Goal: Task Accomplishment & Management: Use online tool/utility

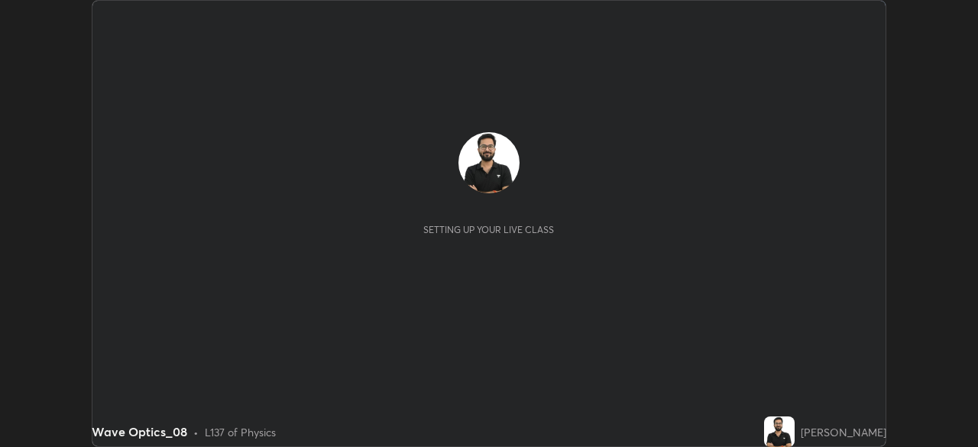
scroll to position [447, 977]
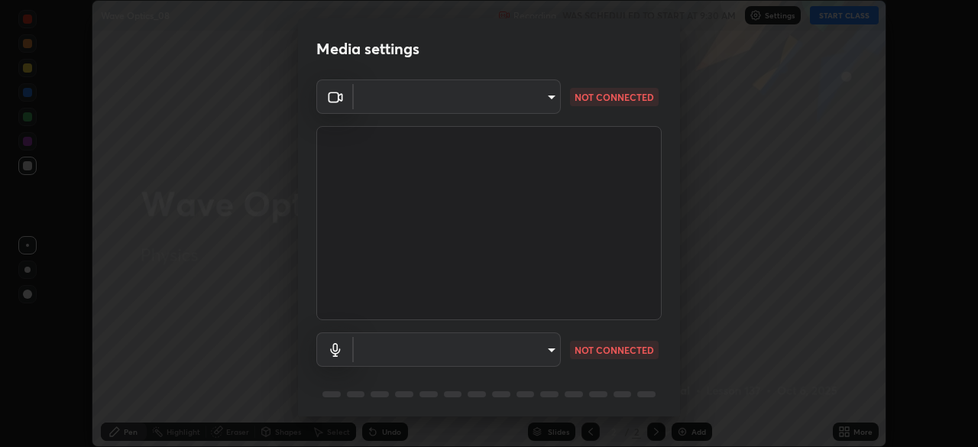
type input "19a482830878983fd0552869741ef386819b9525d32c61545a9681b82595fb35"
type input "communications"
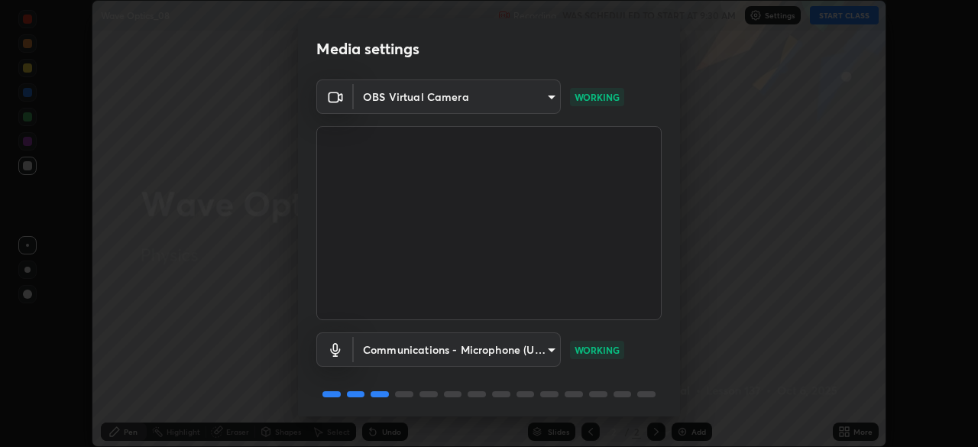
scroll to position [53, 0]
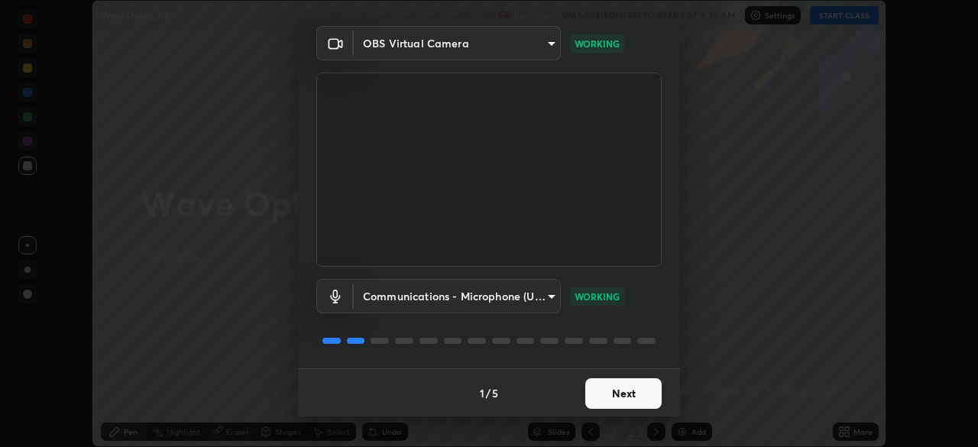
click at [616, 403] on button "Next" at bounding box center [623, 393] width 76 height 31
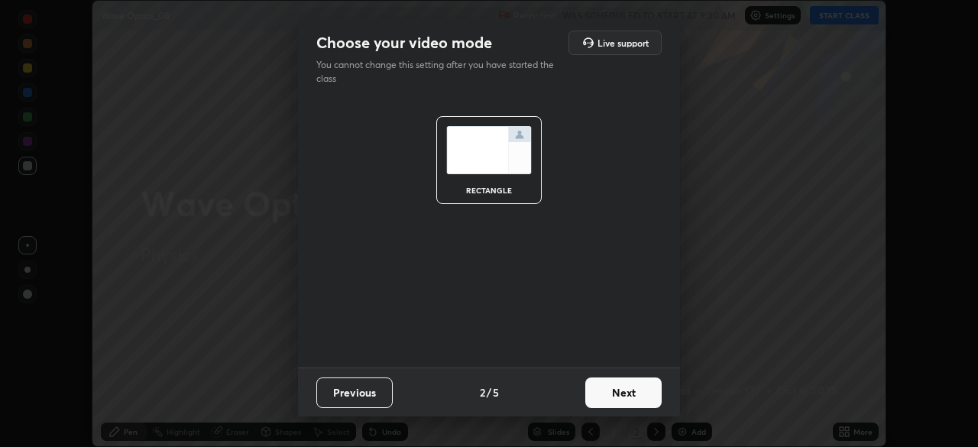
scroll to position [0, 0]
click at [624, 397] on button "Next" at bounding box center [623, 392] width 76 height 31
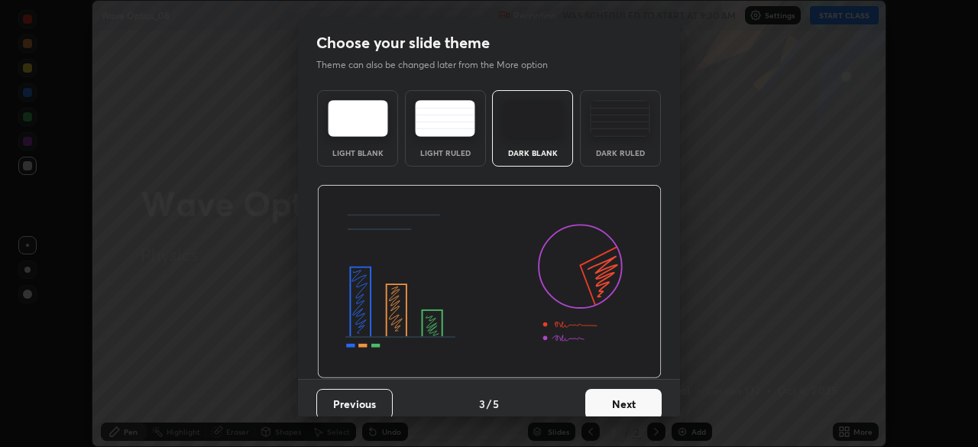
scroll to position [11, 0]
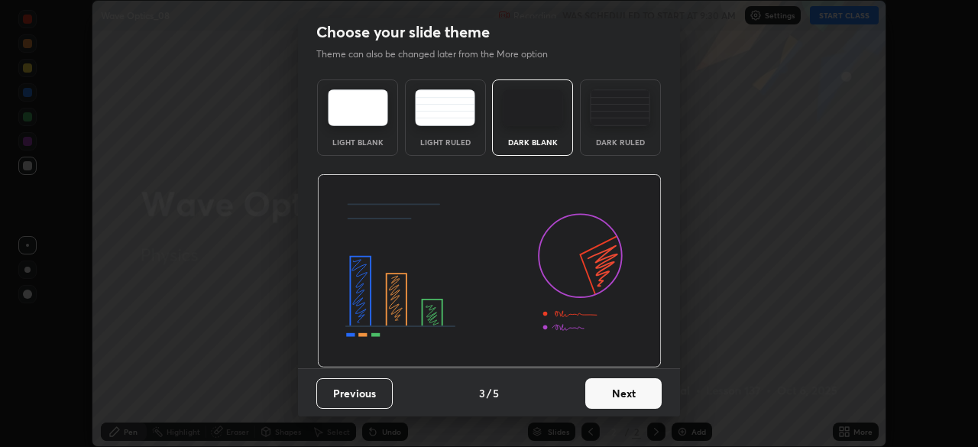
click at [624, 138] on div "Dark Ruled" at bounding box center [620, 142] width 61 height 8
click at [605, 388] on button "Next" at bounding box center [623, 393] width 76 height 31
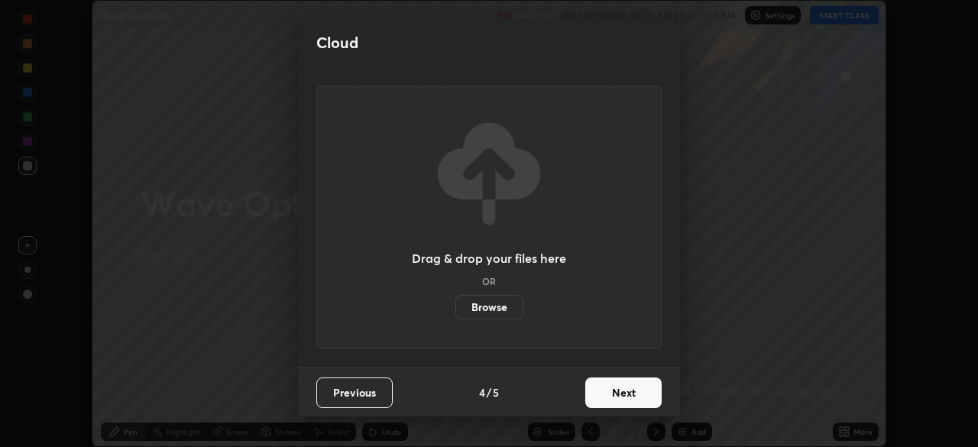
click at [604, 391] on button "Next" at bounding box center [623, 392] width 76 height 31
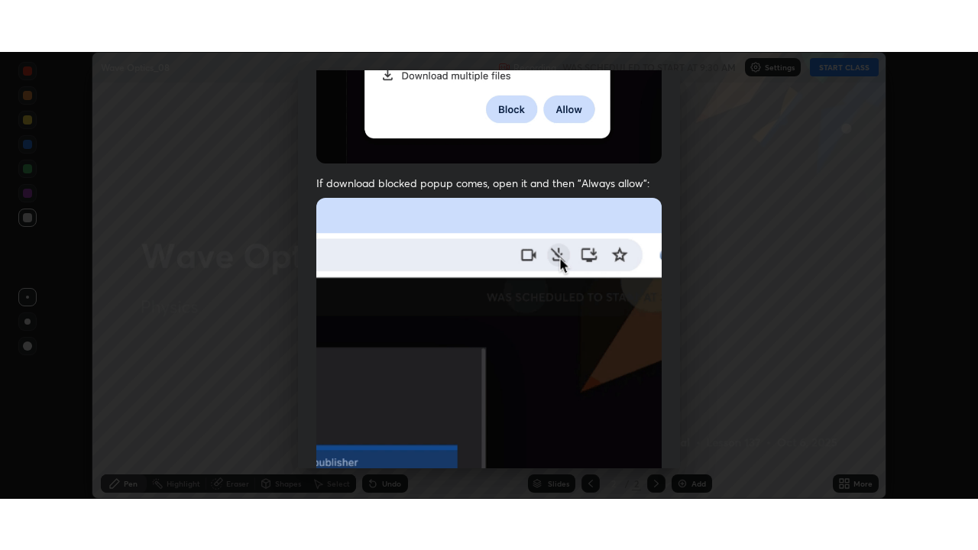
scroll to position [365, 0]
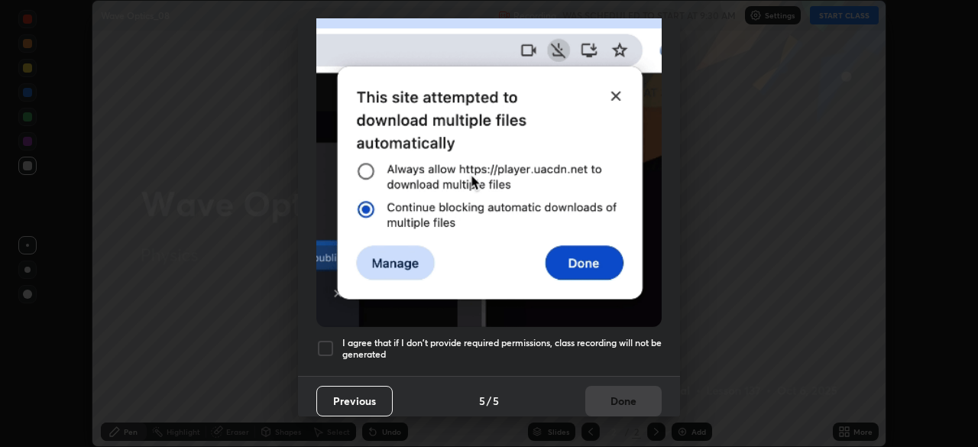
click at [590, 397] on div "Previous 5 / 5 Done" at bounding box center [489, 400] width 382 height 49
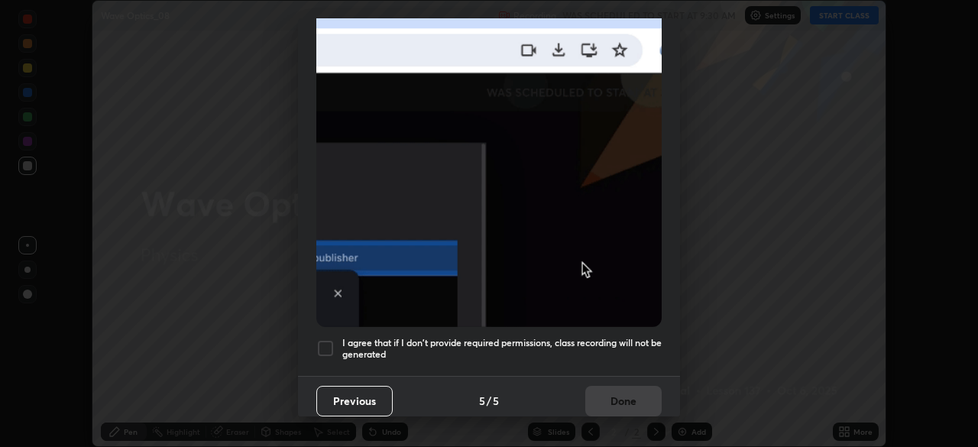
click at [630, 347] on h5 "I agree that if I don't provide required permissions, class recording will not …" at bounding box center [501, 349] width 319 height 24
click at [636, 395] on button "Done" at bounding box center [623, 401] width 76 height 31
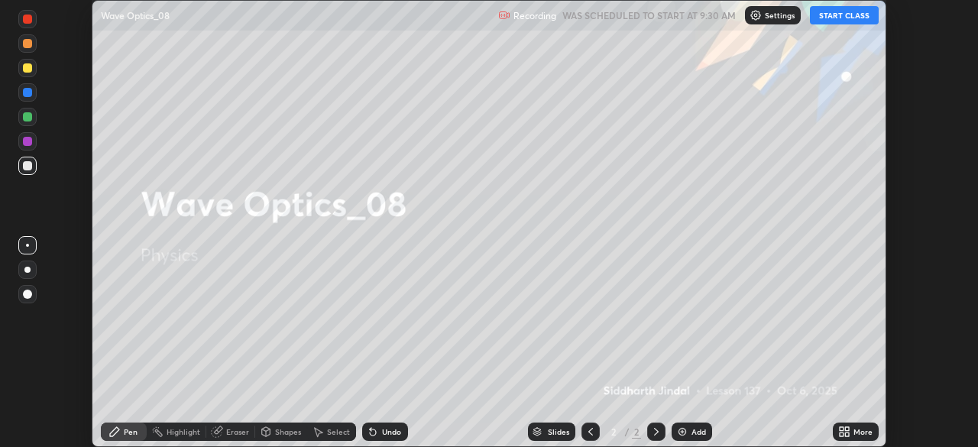
click at [845, 434] on icon at bounding box center [847, 435] width 4 height 4
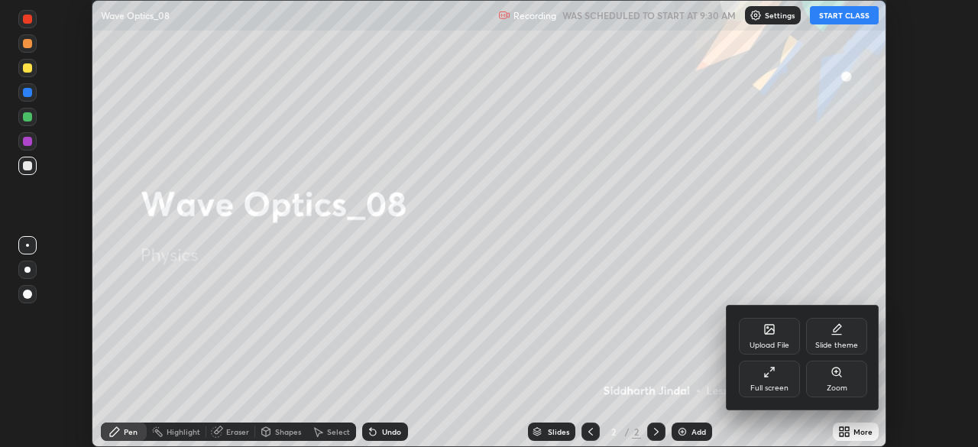
click at [792, 394] on div "Full screen" at bounding box center [769, 379] width 61 height 37
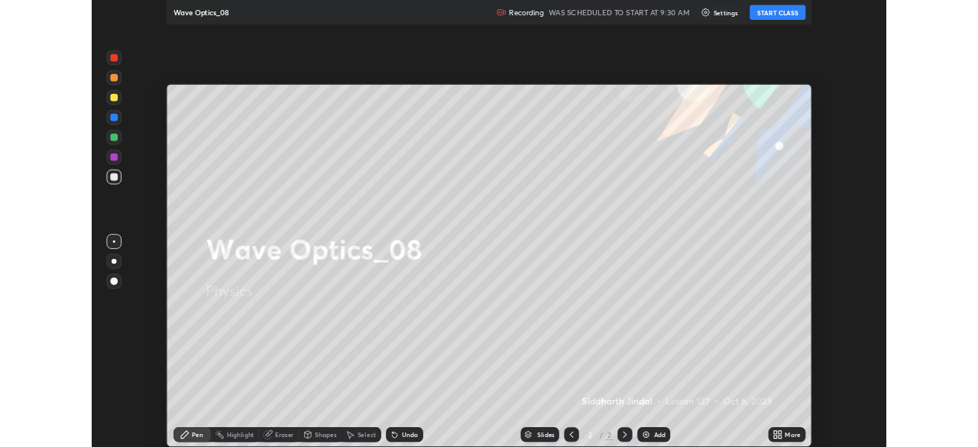
scroll to position [550, 978]
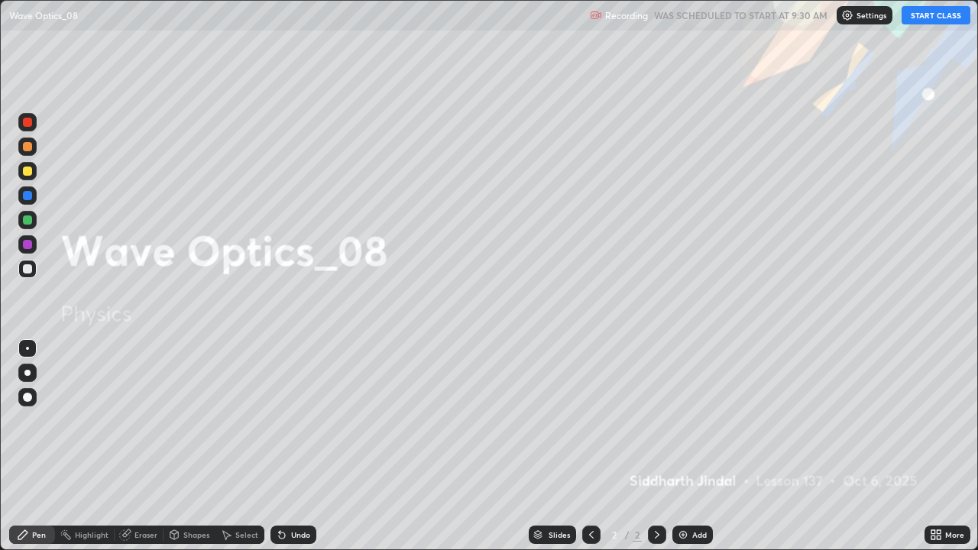
click at [927, 18] on button "START CLASS" at bounding box center [936, 15] width 69 height 18
click at [656, 446] on icon at bounding box center [657, 535] width 12 height 12
click at [685, 446] on div "Add" at bounding box center [692, 535] width 40 height 18
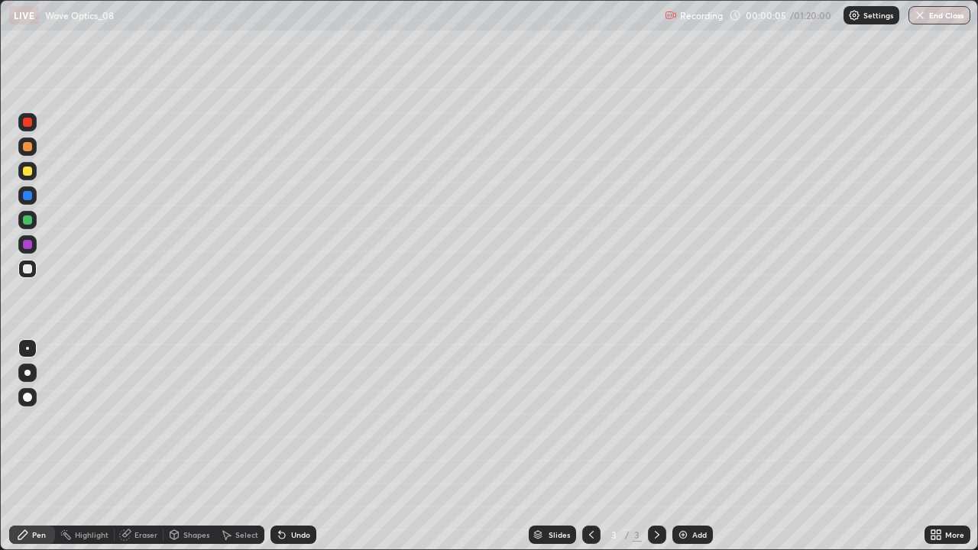
click at [25, 371] on div at bounding box center [27, 373] width 6 height 6
click at [286, 446] on icon at bounding box center [282, 535] width 12 height 12
click at [291, 446] on div "Undo" at bounding box center [300, 535] width 19 height 8
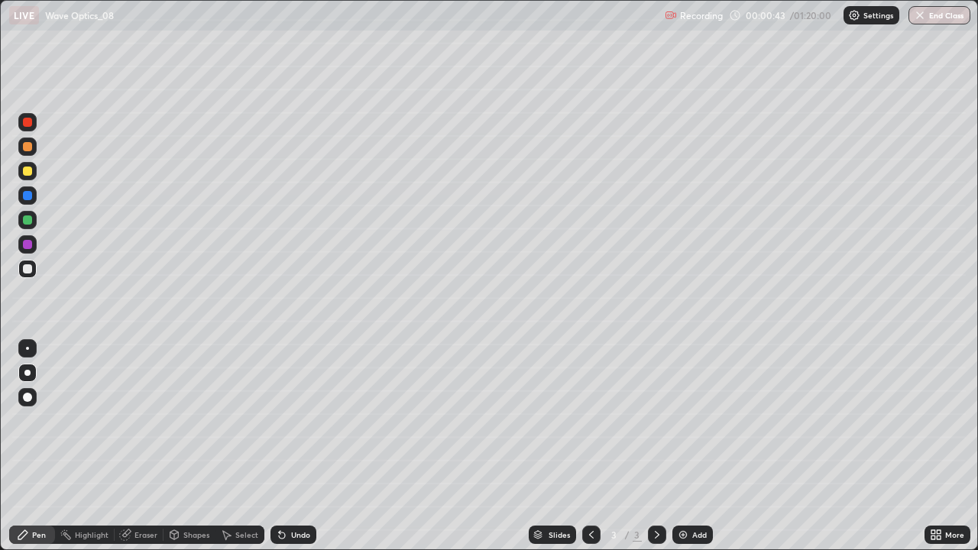
click at [291, 446] on div "Undo" at bounding box center [300, 535] width 19 height 8
click at [292, 446] on div "Undo" at bounding box center [300, 535] width 19 height 8
click at [294, 446] on div "Undo" at bounding box center [300, 535] width 19 height 8
click at [286, 446] on div "Undo" at bounding box center [294, 535] width 46 height 18
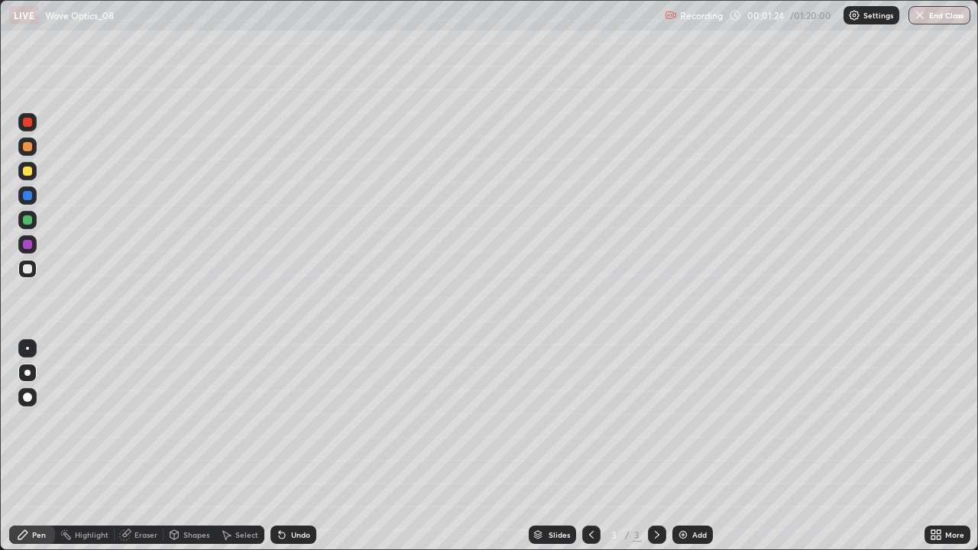
click at [285, 446] on icon at bounding box center [282, 535] width 12 height 12
click at [280, 446] on icon at bounding box center [282, 535] width 12 height 12
click at [279, 446] on icon at bounding box center [280, 532] width 2 height 2
click at [28, 171] on div at bounding box center [27, 171] width 9 height 9
click at [292, 446] on div "Undo" at bounding box center [300, 535] width 19 height 8
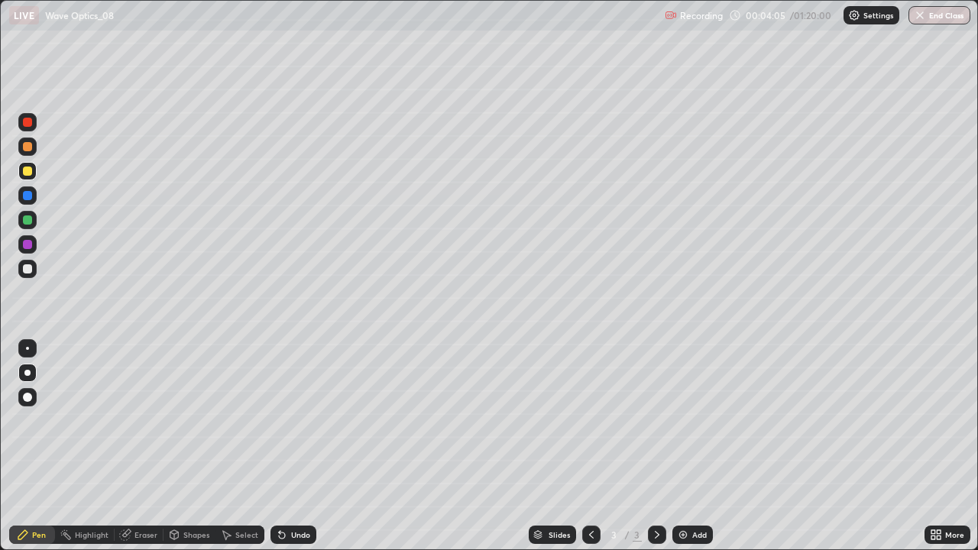
click at [295, 446] on div "Undo" at bounding box center [300, 535] width 19 height 8
click at [291, 446] on div "Undo" at bounding box center [300, 535] width 19 height 8
click at [292, 446] on div "Undo" at bounding box center [300, 535] width 19 height 8
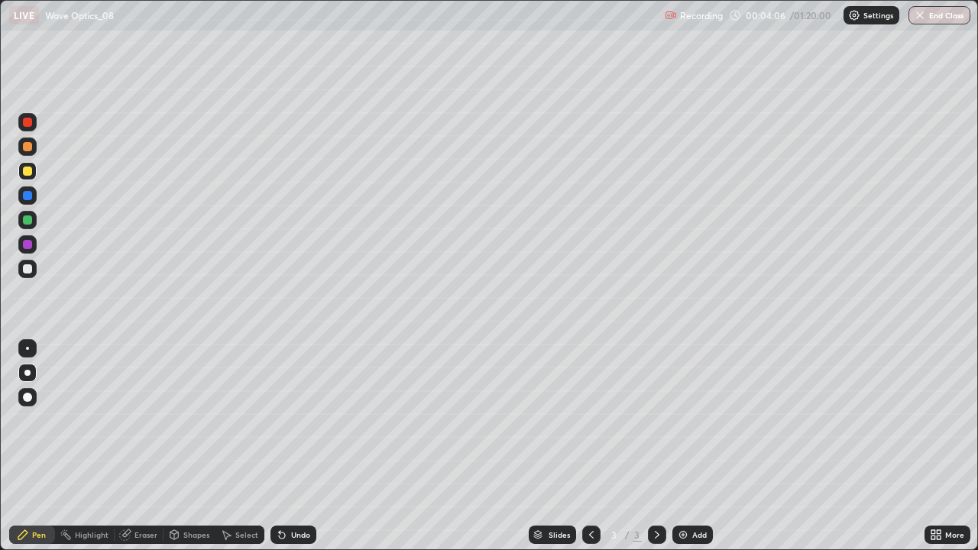
click at [295, 446] on div "Undo" at bounding box center [300, 535] width 19 height 8
click at [296, 446] on div "Undo" at bounding box center [300, 535] width 19 height 8
click at [280, 446] on icon at bounding box center [282, 536] width 6 height 6
click at [285, 446] on icon at bounding box center [282, 535] width 12 height 12
click at [280, 446] on icon at bounding box center [282, 536] width 6 height 6
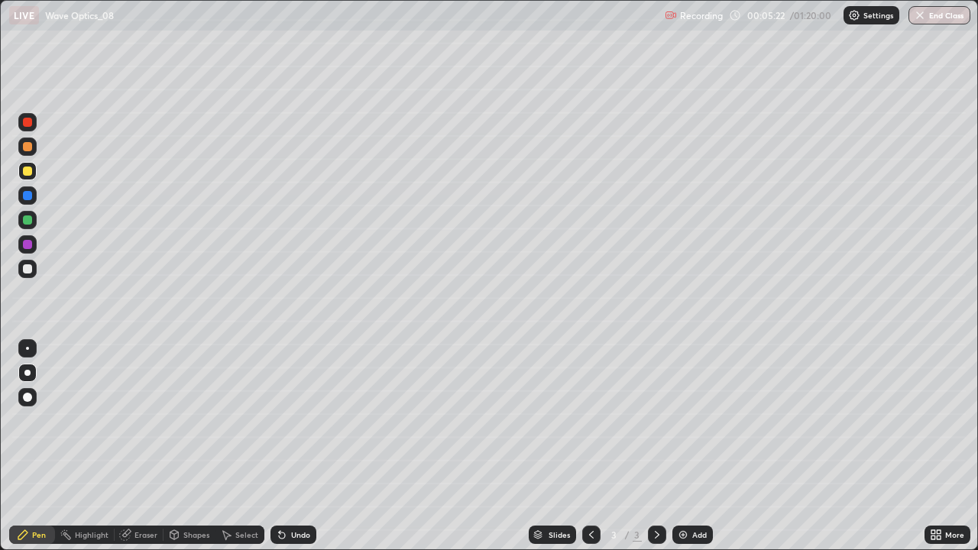
click at [283, 446] on icon at bounding box center [282, 535] width 12 height 12
click at [656, 446] on icon at bounding box center [657, 535] width 12 height 12
click at [684, 446] on img at bounding box center [683, 535] width 12 height 12
click at [28, 269] on div at bounding box center [27, 268] width 9 height 9
click at [23, 219] on div at bounding box center [27, 219] width 9 height 9
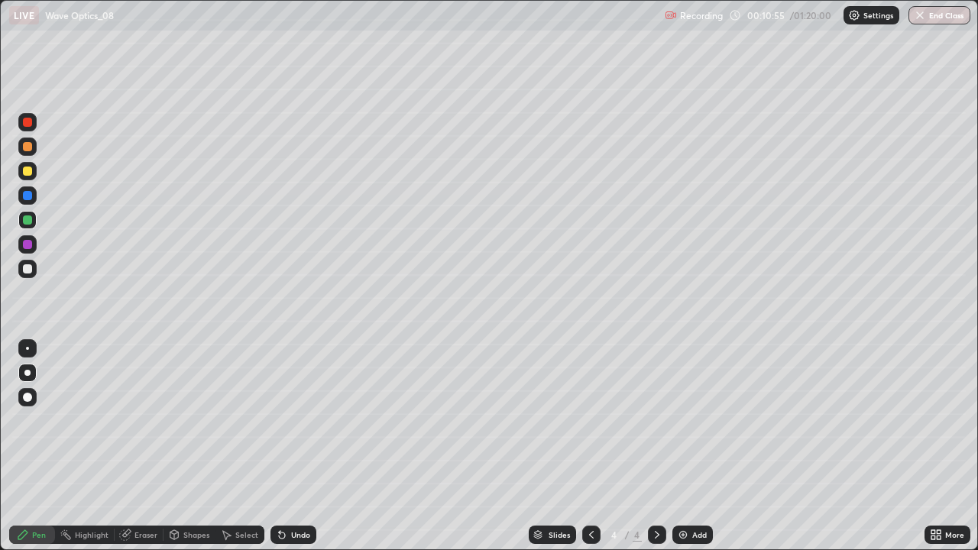
click at [28, 269] on div at bounding box center [27, 268] width 9 height 9
click at [294, 446] on div "Undo" at bounding box center [300, 535] width 19 height 8
click at [291, 446] on div "Undo" at bounding box center [300, 535] width 19 height 8
click at [292, 446] on div "Undo" at bounding box center [300, 535] width 19 height 8
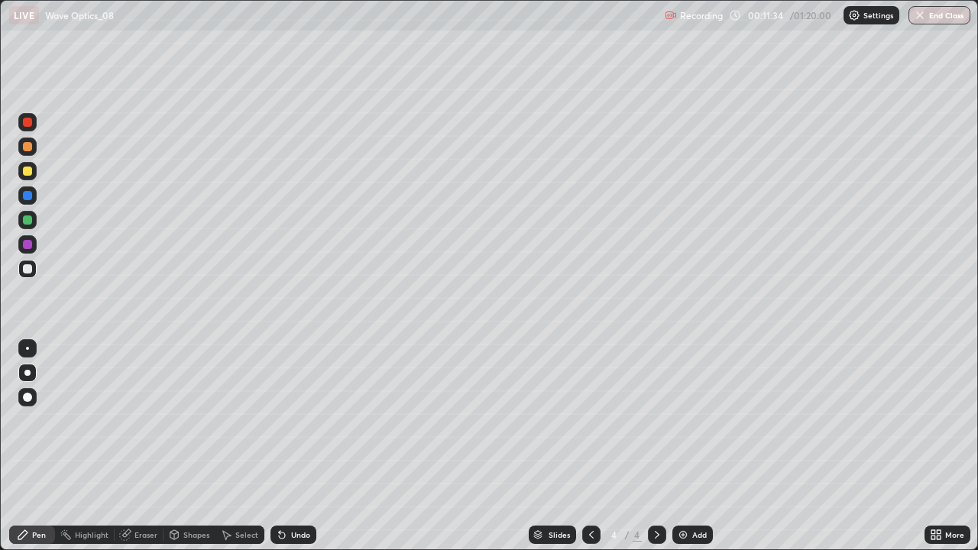
click at [290, 446] on div "Undo" at bounding box center [294, 535] width 46 height 18
click at [287, 446] on div "Undo" at bounding box center [294, 535] width 46 height 18
click at [134, 446] on div "Eraser" at bounding box center [139, 535] width 49 height 18
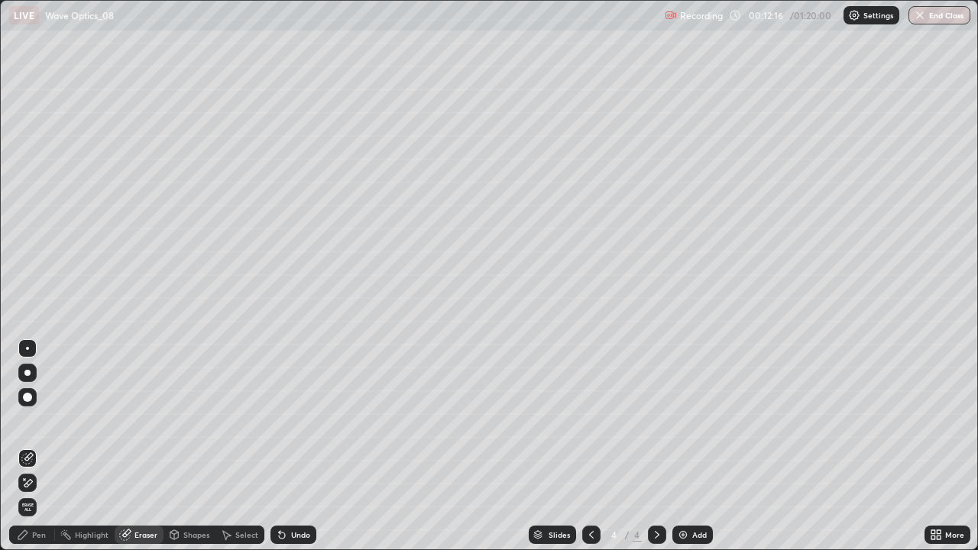
click at [31, 446] on div "Pen" at bounding box center [32, 535] width 46 height 18
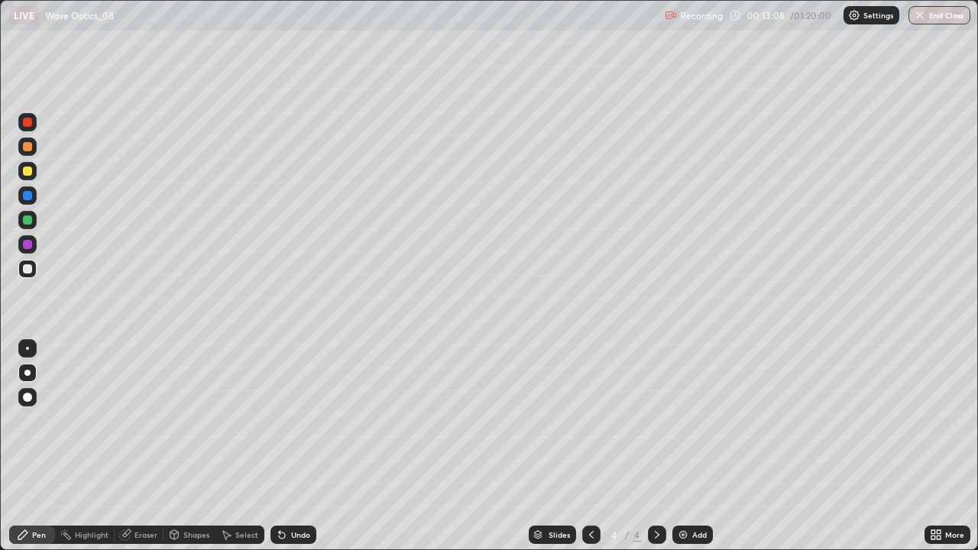
click at [291, 446] on div "Undo" at bounding box center [300, 535] width 19 height 8
click at [285, 446] on icon at bounding box center [282, 535] width 12 height 12
click at [280, 446] on icon at bounding box center [282, 536] width 6 height 6
click at [654, 446] on icon at bounding box center [657, 535] width 12 height 12
click at [687, 446] on img at bounding box center [683, 535] width 12 height 12
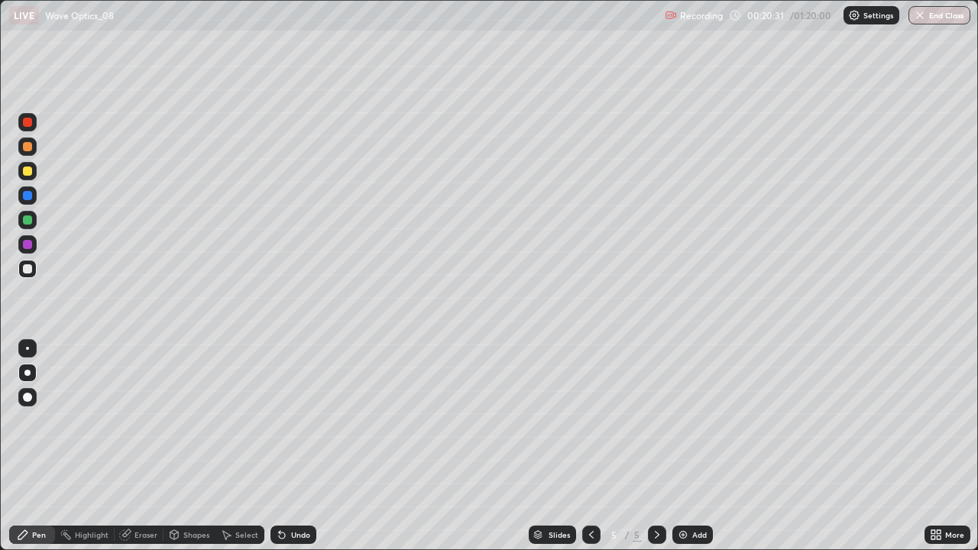
click at [28, 267] on div at bounding box center [27, 268] width 9 height 9
click at [281, 446] on icon at bounding box center [282, 536] width 6 height 6
click at [280, 446] on icon at bounding box center [282, 536] width 6 height 6
click at [282, 446] on icon at bounding box center [282, 536] width 6 height 6
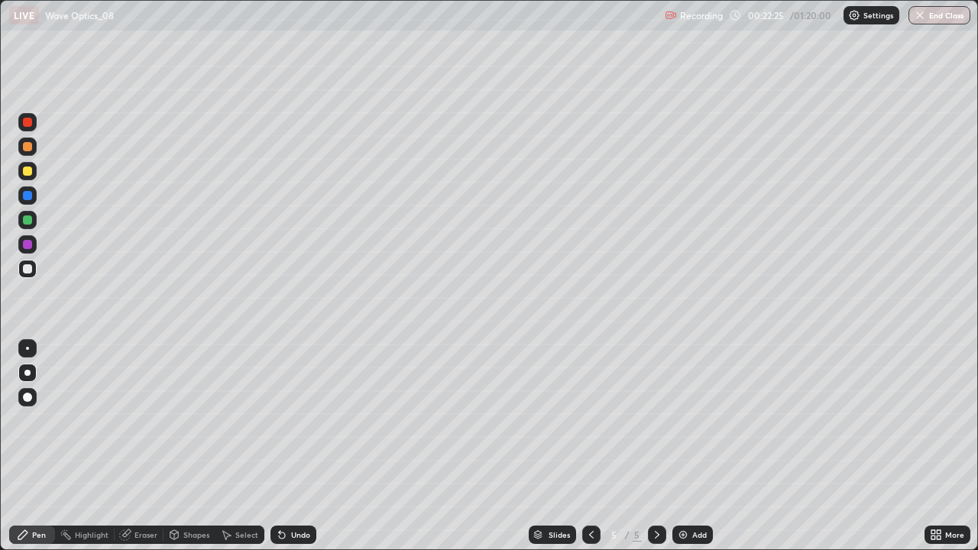
click at [282, 446] on icon at bounding box center [282, 536] width 6 height 6
click at [284, 446] on icon at bounding box center [282, 535] width 12 height 12
click at [286, 446] on icon at bounding box center [282, 535] width 12 height 12
click at [291, 446] on div "Undo" at bounding box center [300, 535] width 19 height 8
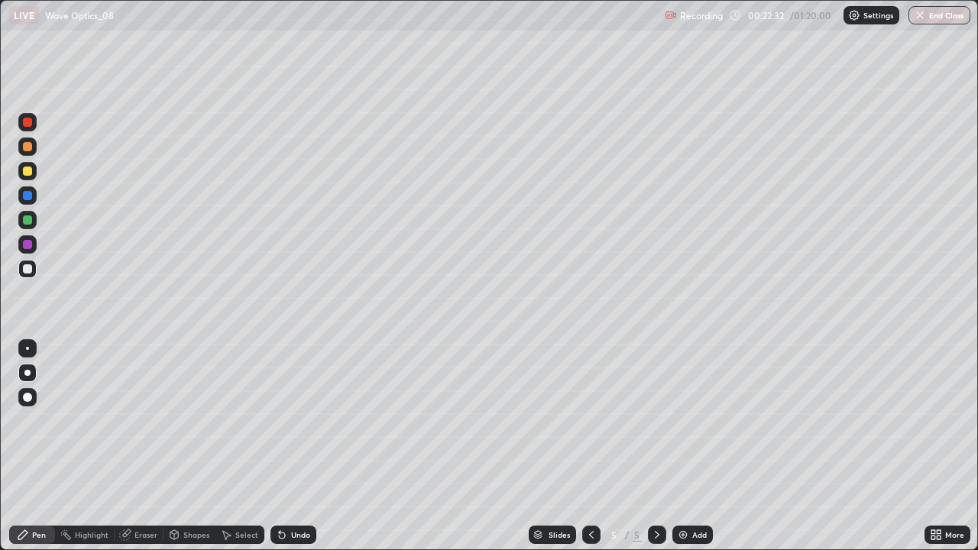
click at [291, 446] on div "Undo" at bounding box center [300, 535] width 19 height 8
click at [287, 446] on div "Undo" at bounding box center [294, 535] width 46 height 18
click at [296, 446] on div "Undo" at bounding box center [300, 535] width 19 height 8
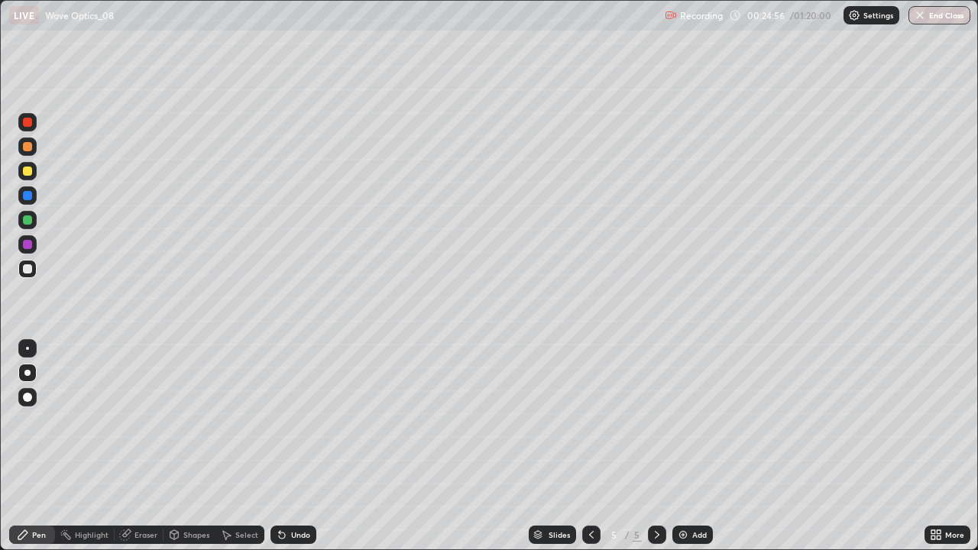
click at [296, 446] on div "Undo" at bounding box center [300, 535] width 19 height 8
click at [295, 446] on div "Undo" at bounding box center [300, 535] width 19 height 8
click at [295, 446] on div "Undo" at bounding box center [294, 535] width 46 height 18
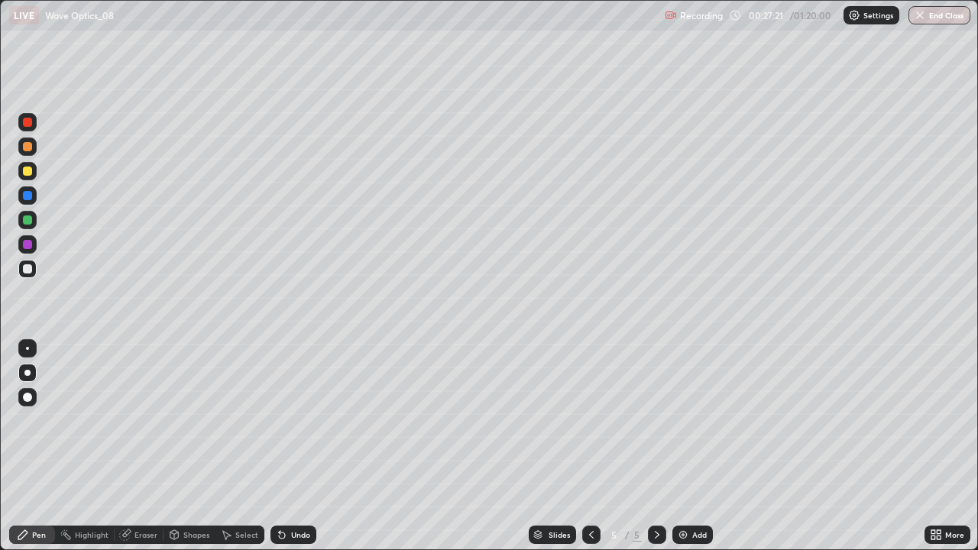
click at [656, 446] on icon at bounding box center [657, 535] width 12 height 12
click at [688, 446] on div "Add" at bounding box center [692, 535] width 40 height 18
click at [589, 446] on icon at bounding box center [591, 535] width 5 height 8
click at [656, 446] on icon at bounding box center [657, 535] width 12 height 12
click at [290, 446] on div "Undo" at bounding box center [294, 535] width 46 height 18
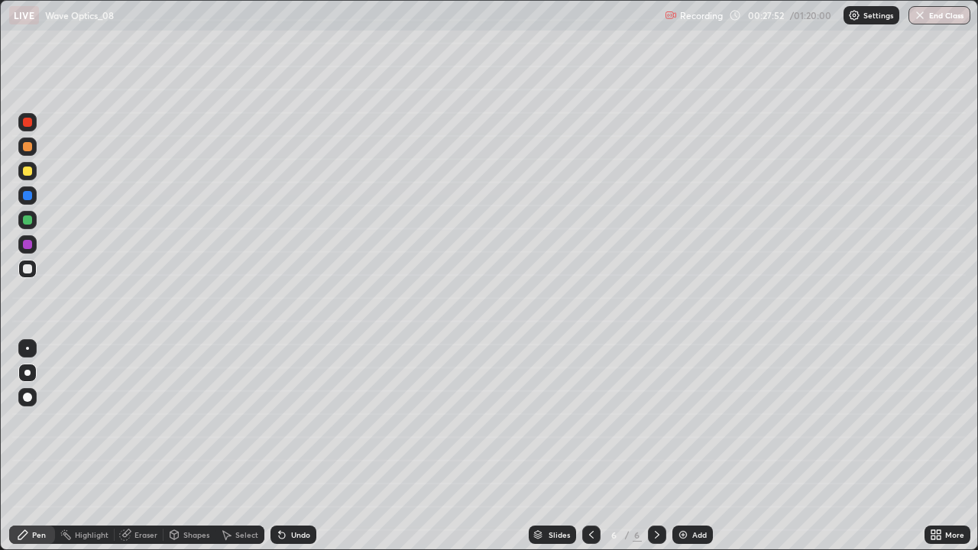
click at [291, 446] on div "Undo" at bounding box center [300, 535] width 19 height 8
click at [283, 446] on icon at bounding box center [282, 535] width 12 height 12
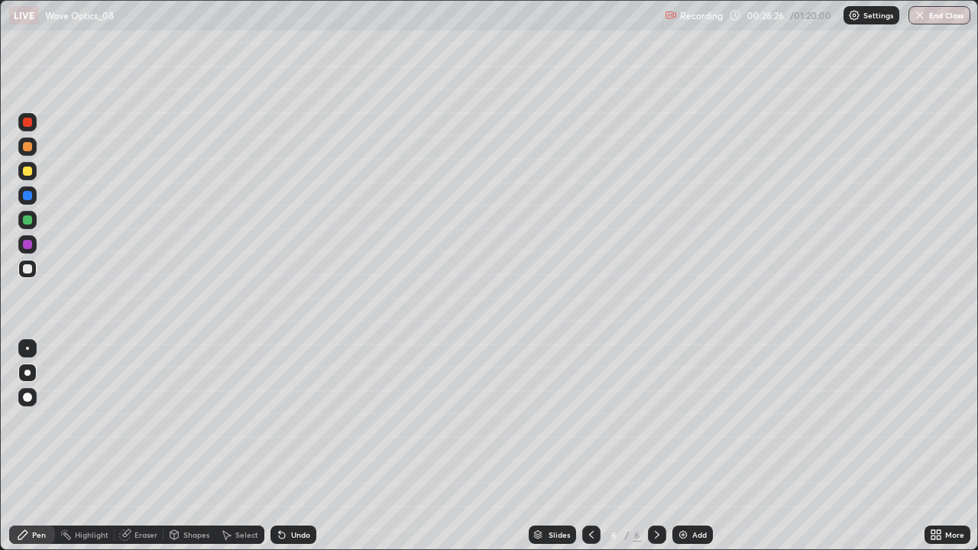
click at [283, 446] on icon at bounding box center [282, 535] width 12 height 12
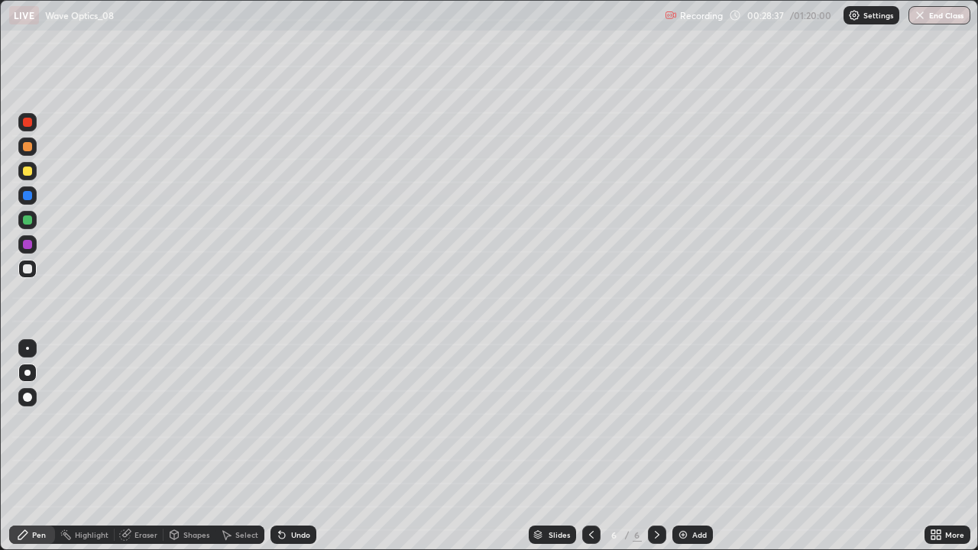
click at [279, 446] on icon at bounding box center [280, 532] width 2 height 2
click at [279, 446] on div "Undo" at bounding box center [294, 535] width 46 height 18
click at [280, 446] on div "Undo" at bounding box center [294, 535] width 46 height 18
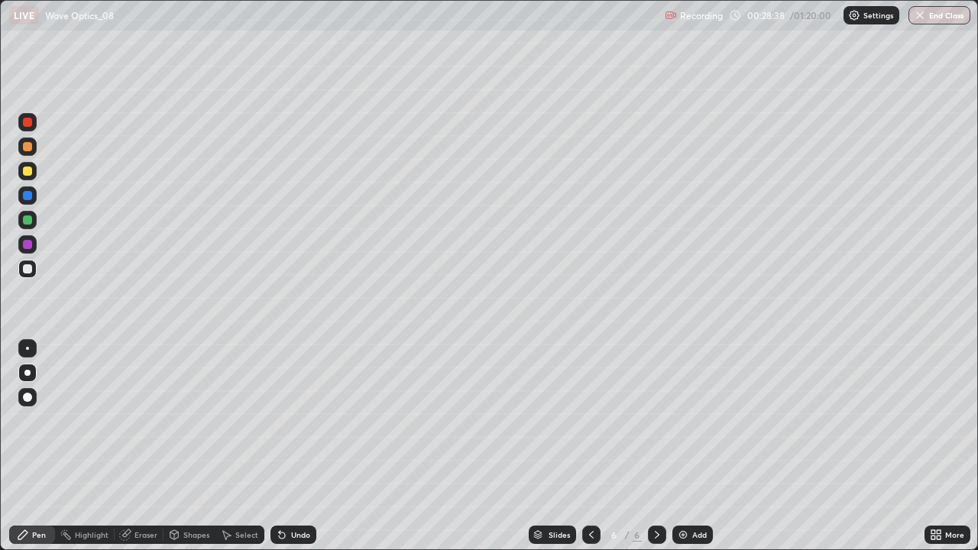
click at [279, 446] on div "Undo" at bounding box center [290, 535] width 52 height 31
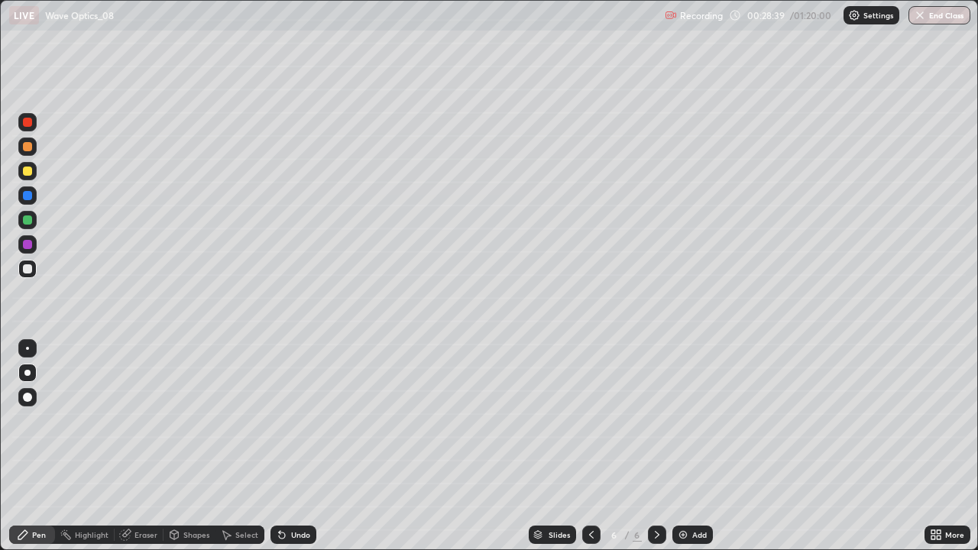
click at [279, 446] on div "Undo" at bounding box center [290, 535] width 52 height 31
click at [281, 446] on div "Undo" at bounding box center [290, 535] width 52 height 31
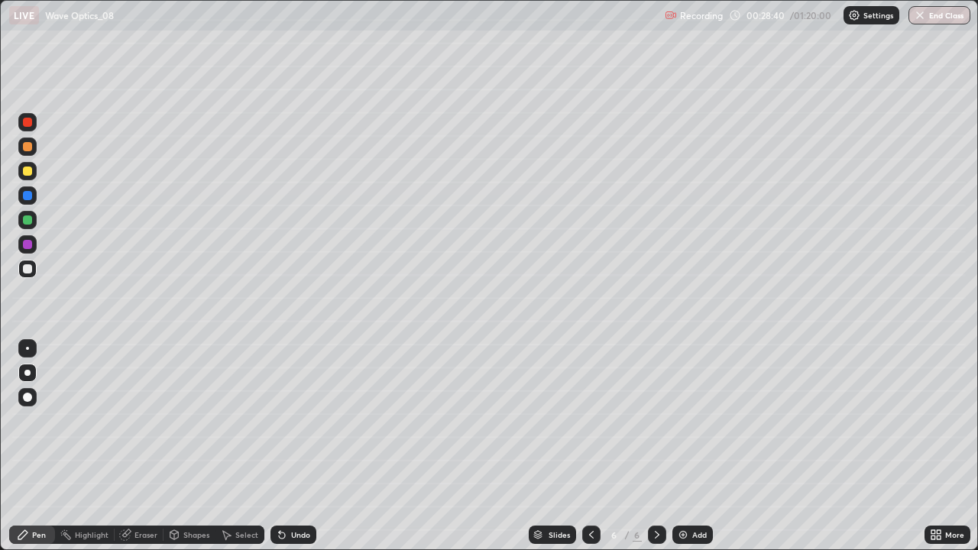
click at [279, 446] on icon at bounding box center [280, 532] width 2 height 2
click at [286, 446] on icon at bounding box center [282, 535] width 12 height 12
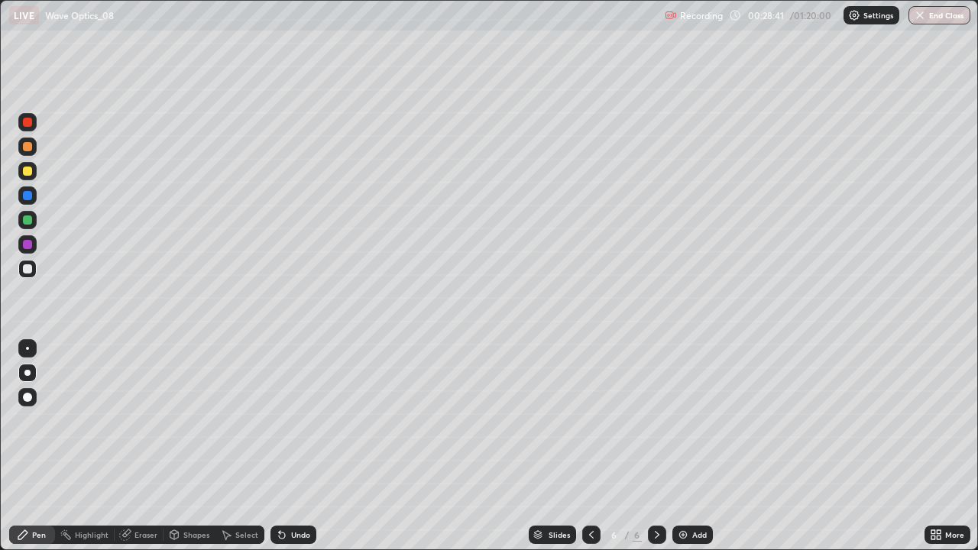
click at [286, 446] on icon at bounding box center [282, 535] width 12 height 12
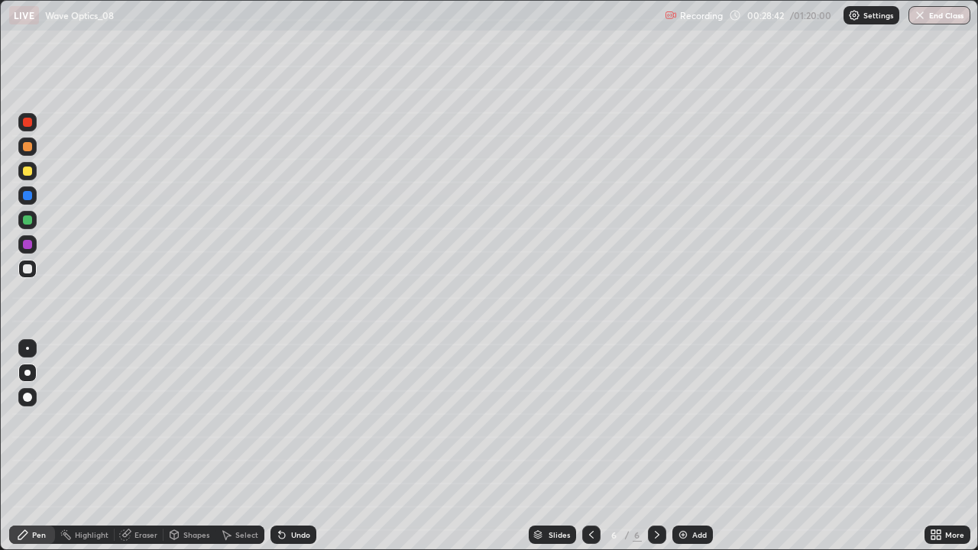
click at [286, 446] on icon at bounding box center [282, 535] width 12 height 12
click at [288, 446] on div "Undo" at bounding box center [294, 535] width 46 height 18
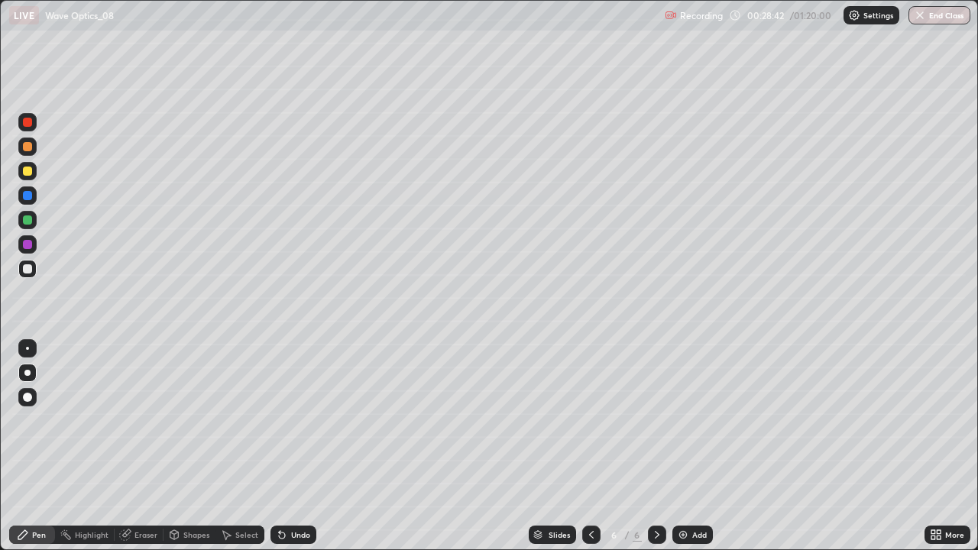
click at [288, 446] on div "Undo" at bounding box center [294, 535] width 46 height 18
click at [286, 446] on div "Undo" at bounding box center [294, 535] width 46 height 18
click at [289, 446] on div "Undo" at bounding box center [294, 535] width 46 height 18
click at [588, 446] on icon at bounding box center [591, 535] width 12 height 12
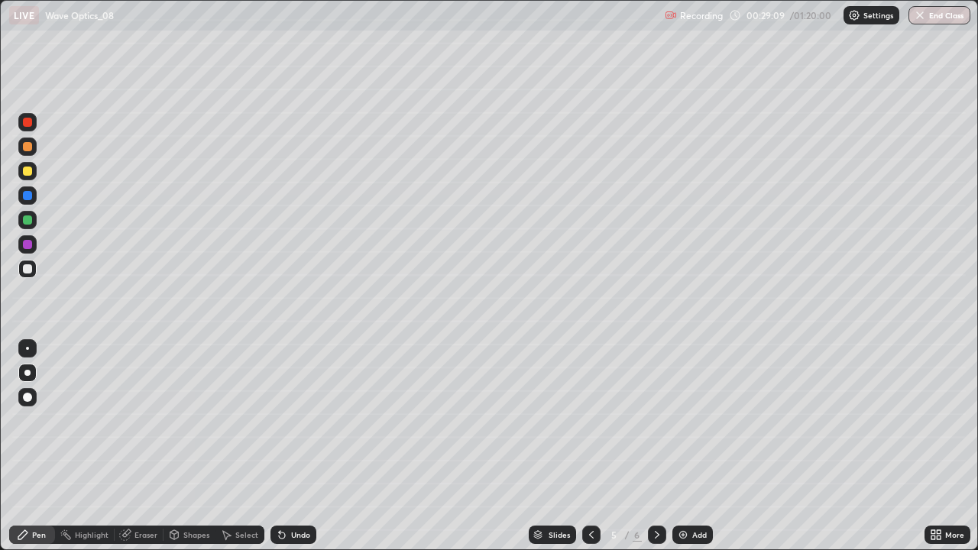
click at [653, 446] on icon at bounding box center [657, 535] width 12 height 12
click at [291, 446] on div "Undo" at bounding box center [300, 535] width 19 height 8
click at [297, 446] on div "Undo" at bounding box center [300, 535] width 19 height 8
click at [295, 446] on div "Undo" at bounding box center [300, 535] width 19 height 8
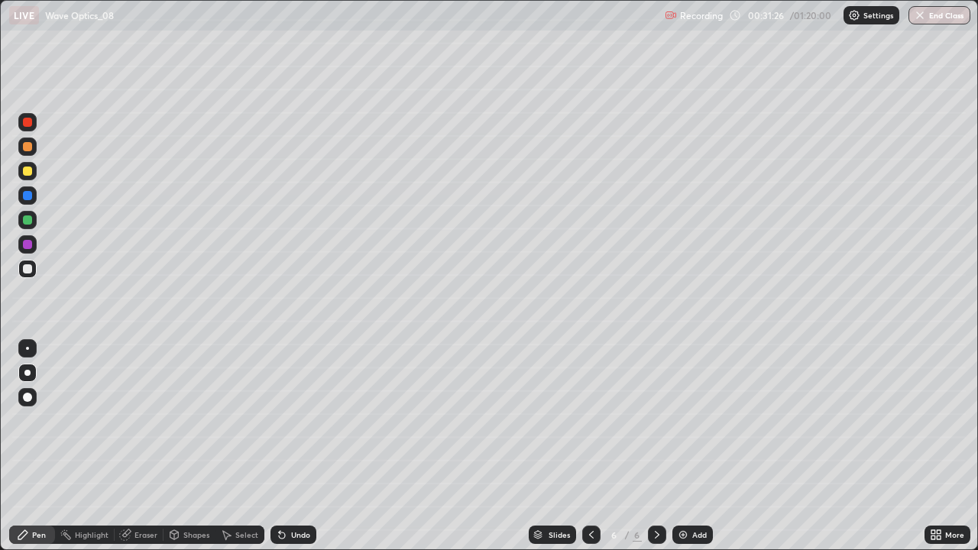
click at [295, 446] on div "Undo" at bounding box center [300, 535] width 19 height 8
click at [293, 446] on div "Undo" at bounding box center [294, 535] width 46 height 18
click at [295, 446] on div "Undo" at bounding box center [294, 535] width 46 height 18
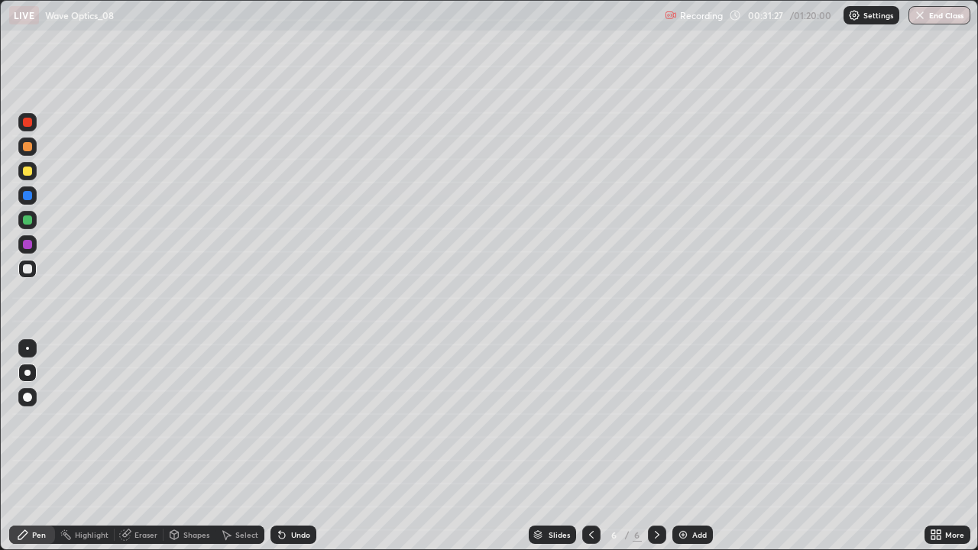
click at [295, 446] on div "Undo" at bounding box center [294, 535] width 46 height 18
click at [132, 446] on div "Eraser" at bounding box center [139, 535] width 49 height 18
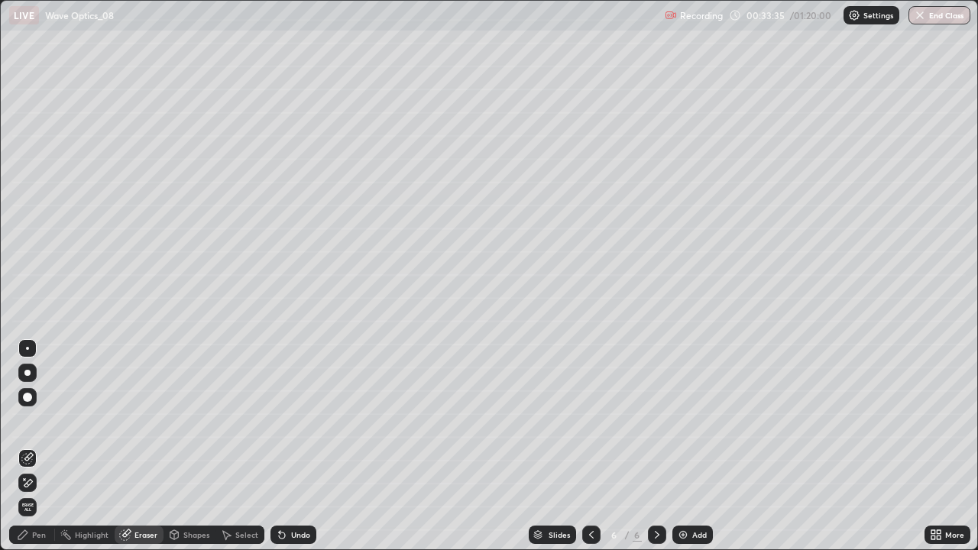
click at [656, 446] on icon at bounding box center [657, 535] width 5 height 8
click at [656, 446] on icon at bounding box center [657, 535] width 12 height 12
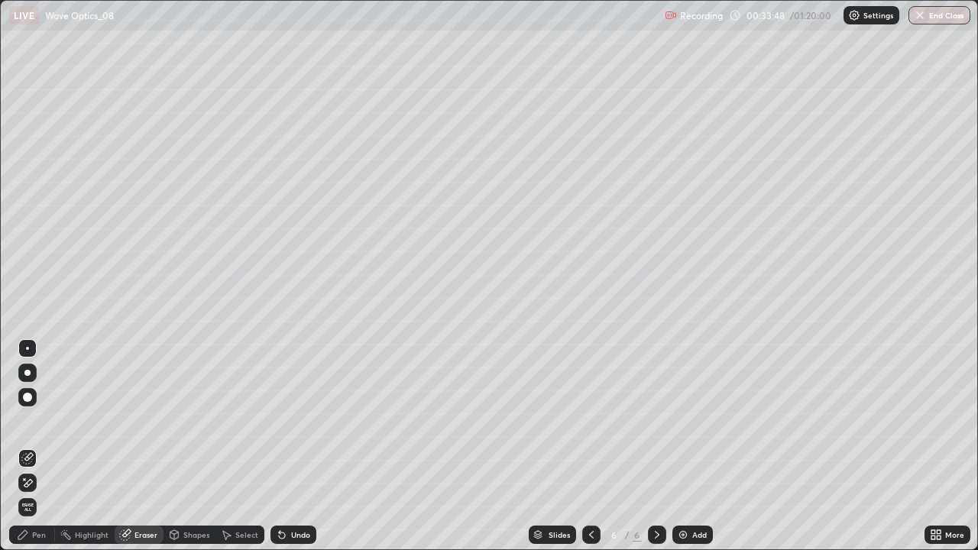
click at [656, 446] on icon at bounding box center [657, 535] width 12 height 12
click at [685, 446] on img at bounding box center [683, 535] width 12 height 12
click at [40, 446] on div "Pen" at bounding box center [39, 535] width 14 height 8
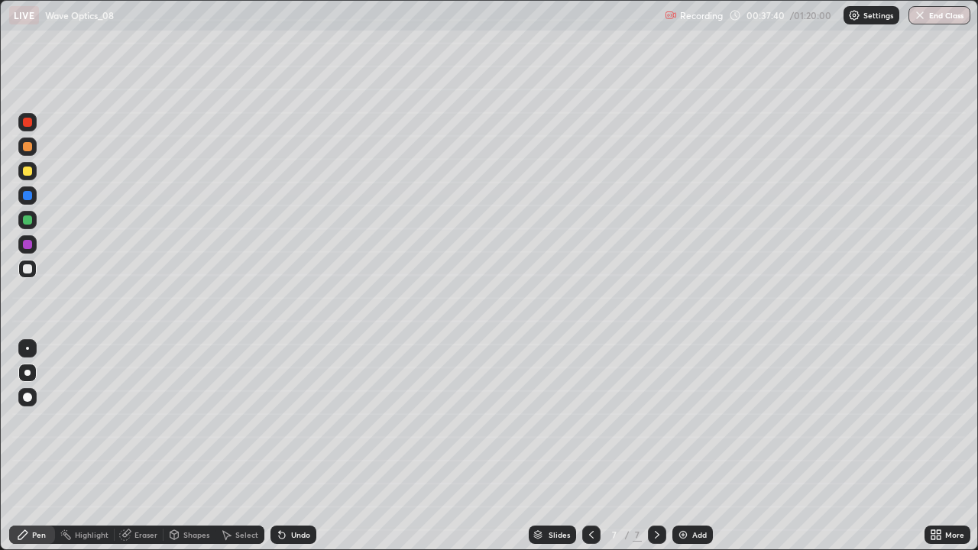
click at [658, 446] on div at bounding box center [657, 535] width 18 height 18
click at [682, 446] on div "Add" at bounding box center [692, 535] width 40 height 18
click at [656, 446] on icon at bounding box center [657, 535] width 12 height 12
click at [678, 446] on img at bounding box center [683, 535] width 12 height 12
click at [945, 446] on div "More" at bounding box center [954, 535] width 19 height 8
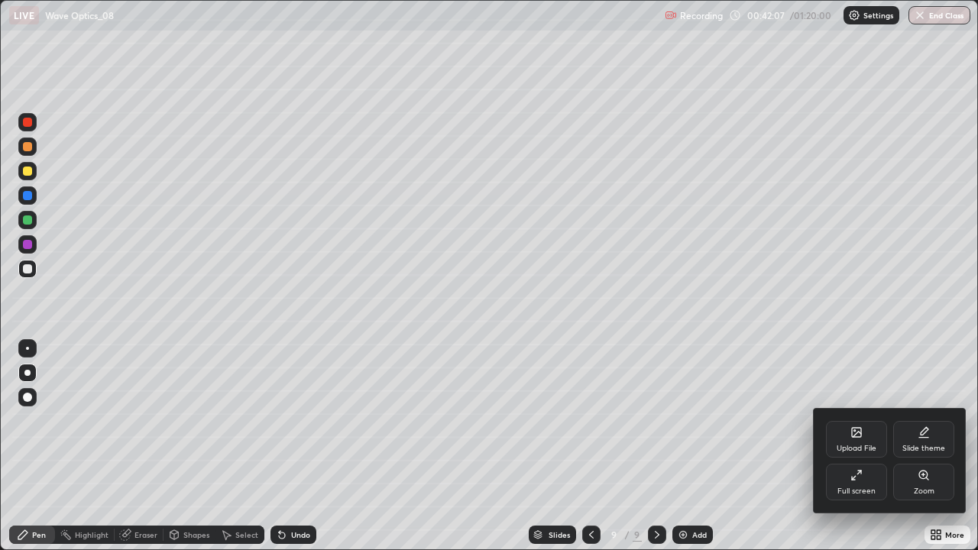
click at [850, 446] on icon at bounding box center [856, 475] width 12 height 12
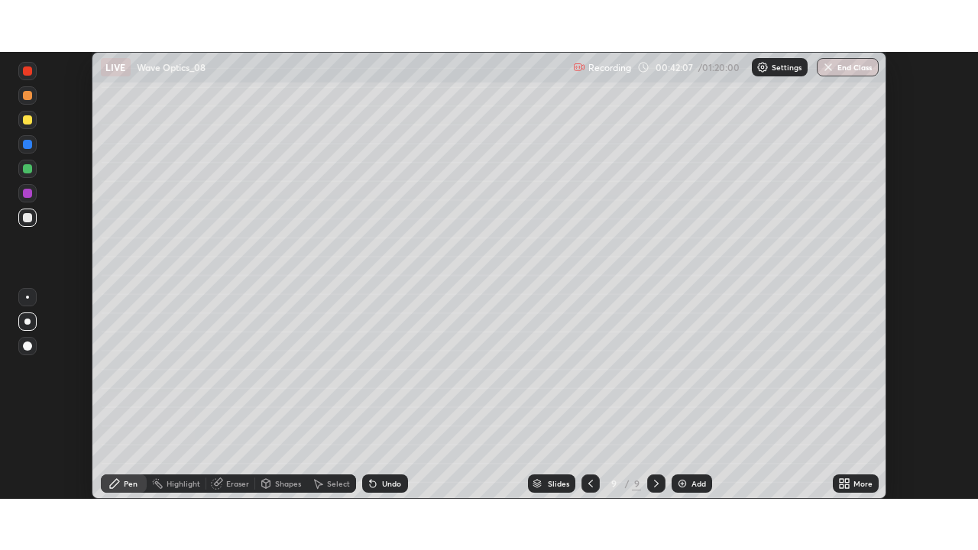
scroll to position [75967, 75437]
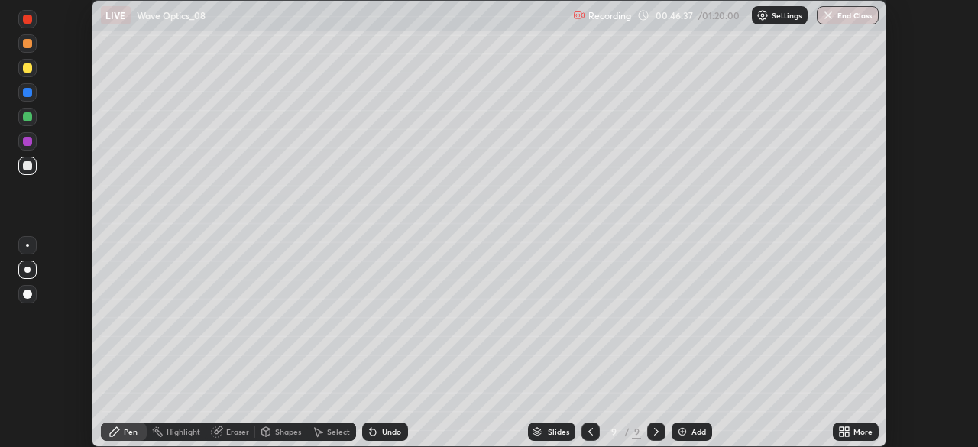
click at [847, 429] on icon at bounding box center [847, 429] width 4 height 4
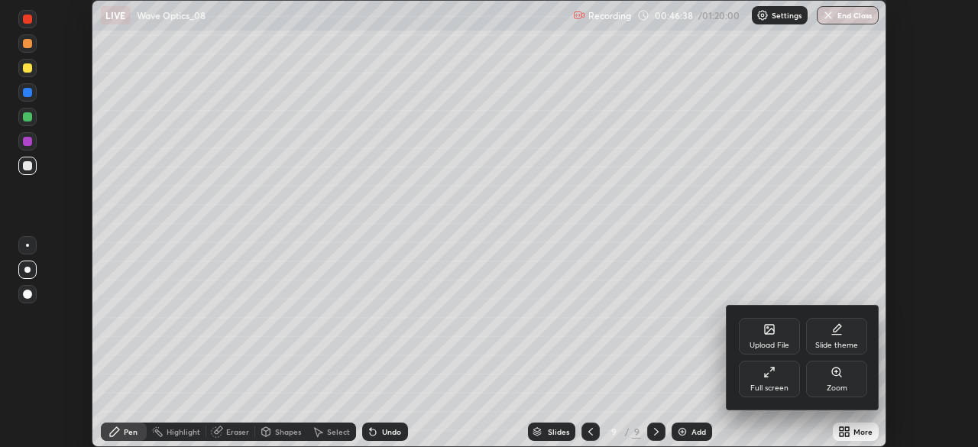
click at [779, 387] on div "Full screen" at bounding box center [769, 388] width 38 height 8
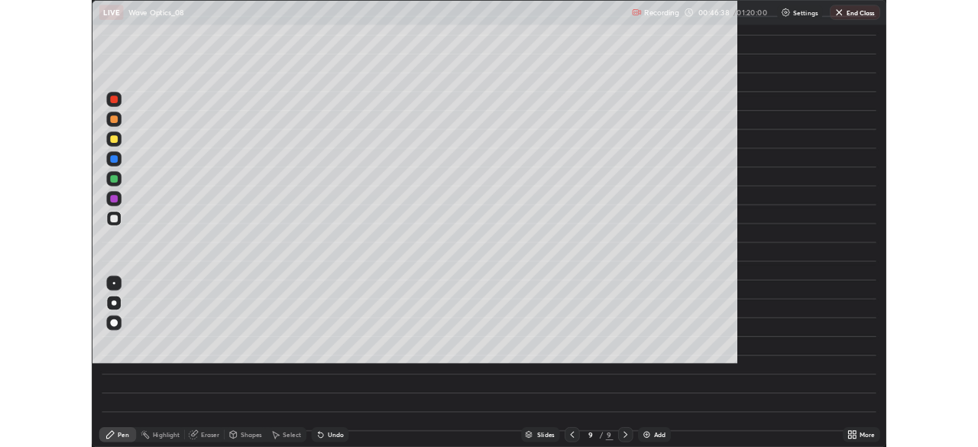
scroll to position [550, 978]
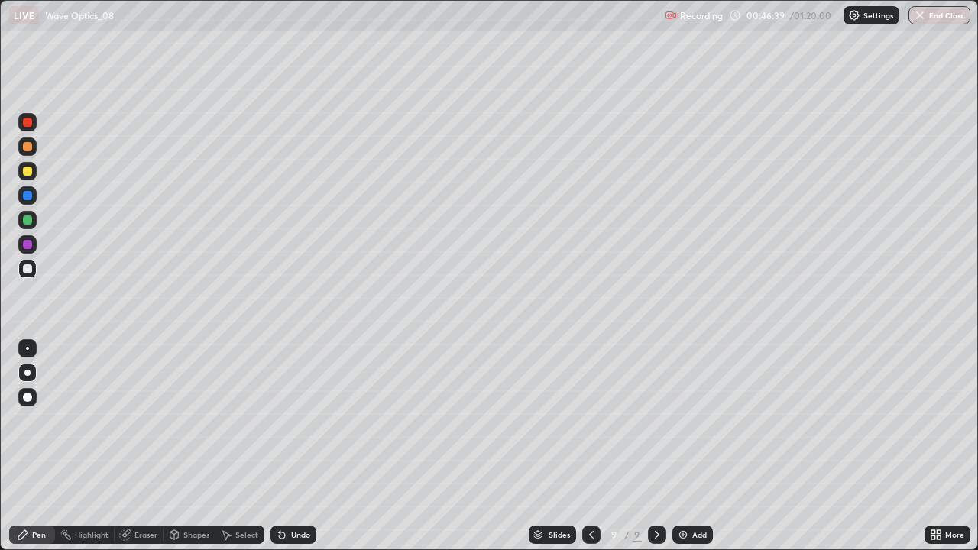
click at [588, 446] on icon at bounding box center [591, 535] width 12 height 12
click at [589, 446] on icon at bounding box center [591, 535] width 12 height 12
click at [587, 446] on icon at bounding box center [591, 535] width 12 height 12
click at [588, 446] on div at bounding box center [591, 535] width 18 height 18
click at [658, 446] on icon at bounding box center [657, 535] width 12 height 12
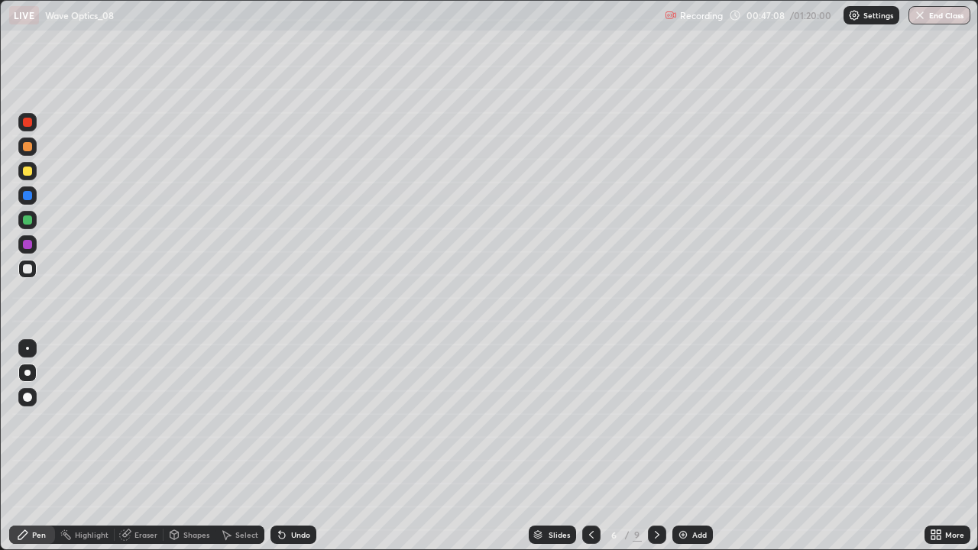
click at [692, 446] on div "Add" at bounding box center [699, 535] width 15 height 8
click at [28, 172] on div at bounding box center [27, 171] width 9 height 9
click at [283, 446] on icon at bounding box center [282, 535] width 12 height 12
click at [287, 446] on div "Undo" at bounding box center [294, 535] width 46 height 18
click at [279, 446] on icon at bounding box center [282, 536] width 6 height 6
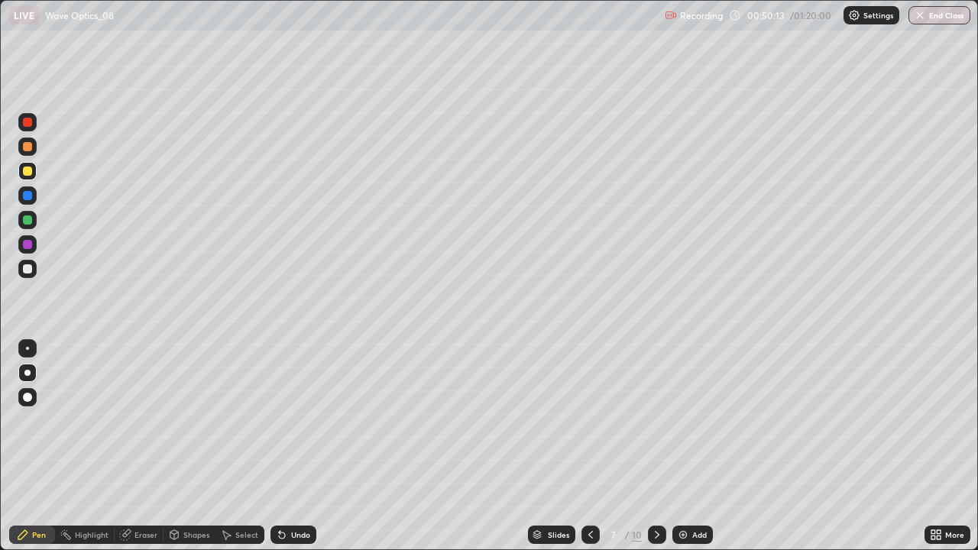
click at [588, 446] on icon at bounding box center [591, 535] width 12 height 12
click at [654, 446] on icon at bounding box center [657, 535] width 12 height 12
click at [34, 220] on div at bounding box center [27, 220] width 18 height 18
click at [289, 446] on div "Undo" at bounding box center [294, 535] width 46 height 18
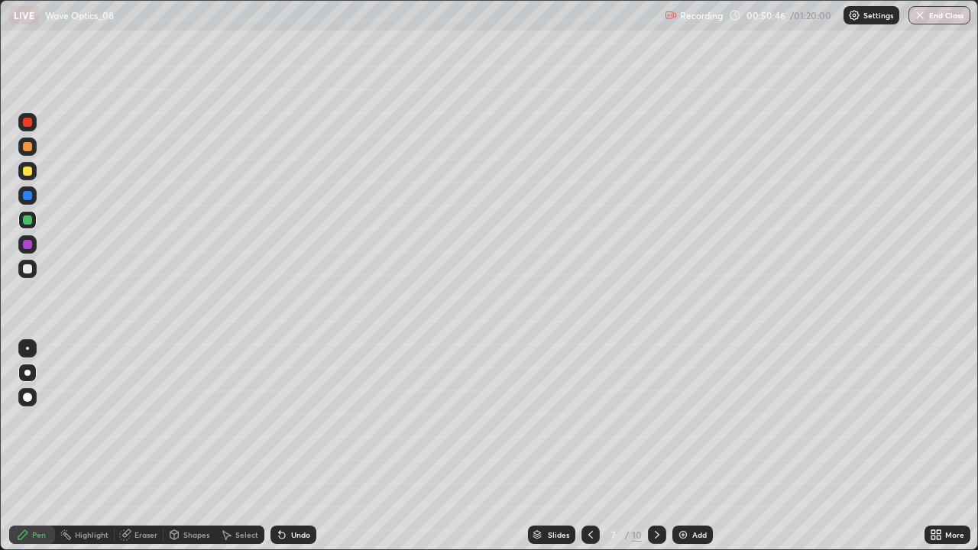
click at [288, 446] on div "Undo" at bounding box center [294, 535] width 46 height 18
click at [296, 446] on div "Undo" at bounding box center [300, 535] width 19 height 8
click at [293, 446] on div "Undo" at bounding box center [300, 535] width 19 height 8
click at [291, 446] on div "Undo" at bounding box center [300, 535] width 19 height 8
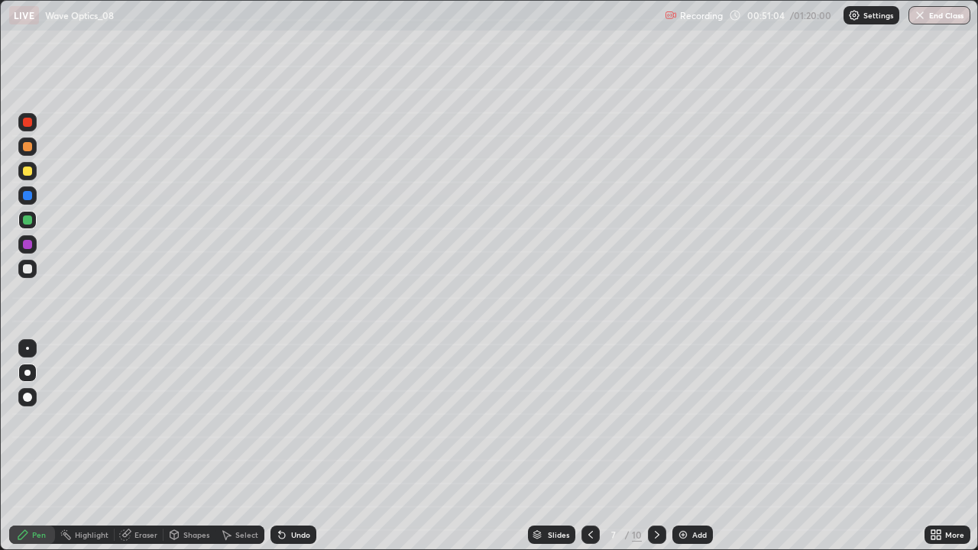
click at [291, 446] on div "Undo" at bounding box center [300, 535] width 19 height 8
click at [290, 446] on div "Undo" at bounding box center [294, 535] width 46 height 18
click at [292, 446] on div "Undo" at bounding box center [300, 535] width 19 height 8
click at [293, 446] on div "Undo" at bounding box center [300, 535] width 19 height 8
click at [298, 446] on div "Undo" at bounding box center [300, 535] width 19 height 8
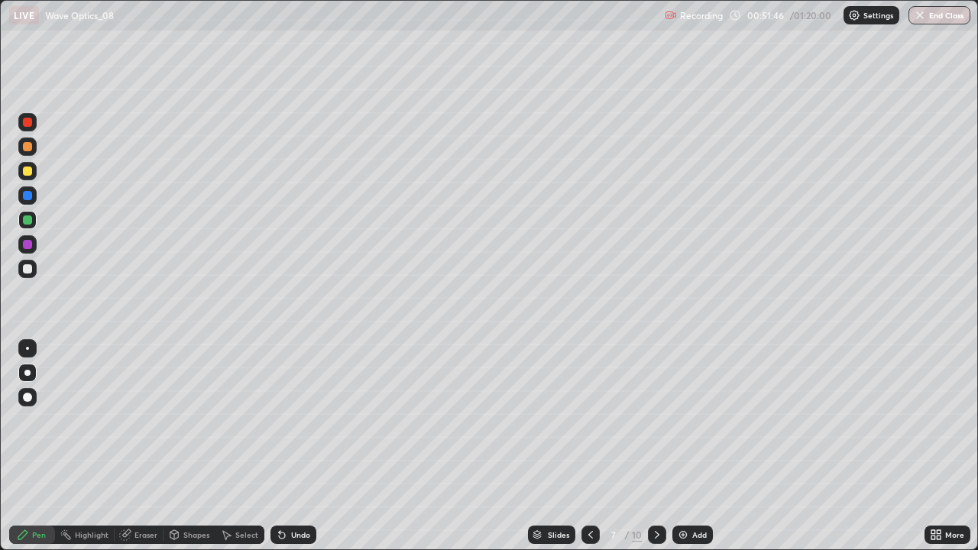
click at [593, 446] on div at bounding box center [591, 535] width 18 height 18
click at [657, 446] on icon at bounding box center [657, 535] width 12 height 12
click at [590, 446] on icon at bounding box center [591, 535] width 12 height 12
click at [651, 446] on div at bounding box center [657, 535] width 18 height 18
click at [25, 223] on div at bounding box center [27, 219] width 9 height 9
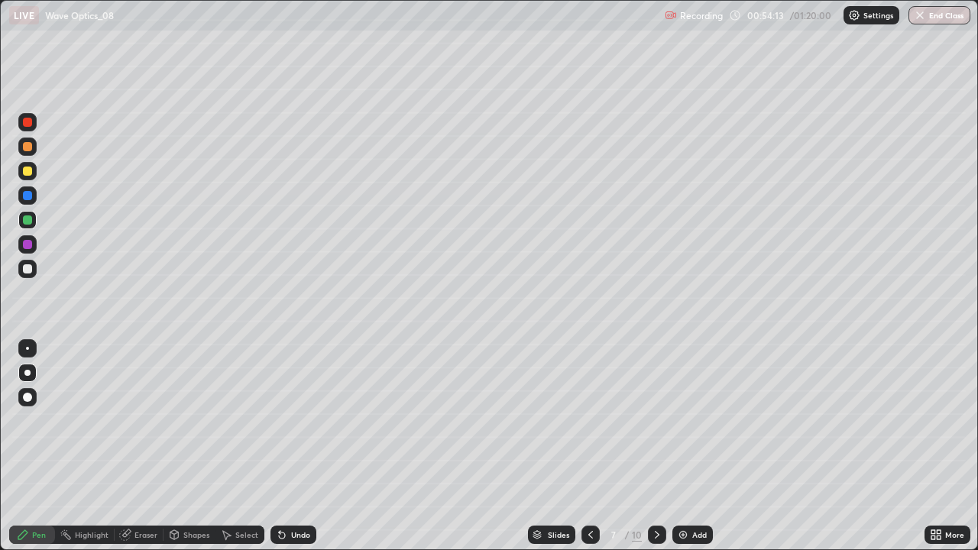
click at [654, 446] on icon at bounding box center [657, 535] width 12 height 12
click at [655, 446] on icon at bounding box center [657, 535] width 12 height 12
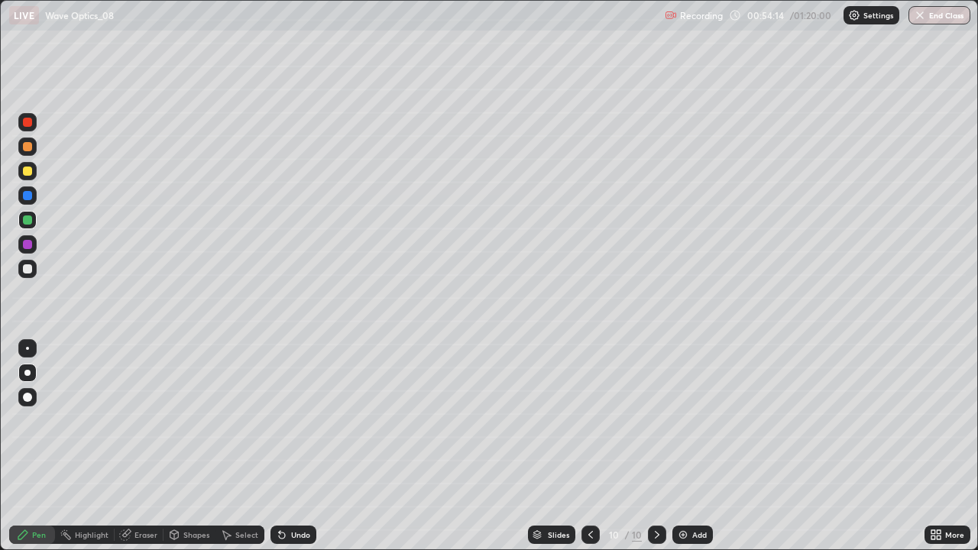
click at [655, 446] on icon at bounding box center [657, 535] width 12 height 12
click at [696, 446] on div "Add" at bounding box center [699, 535] width 15 height 8
click at [29, 175] on div at bounding box center [27, 171] width 9 height 9
click at [654, 446] on icon at bounding box center [657, 535] width 12 height 12
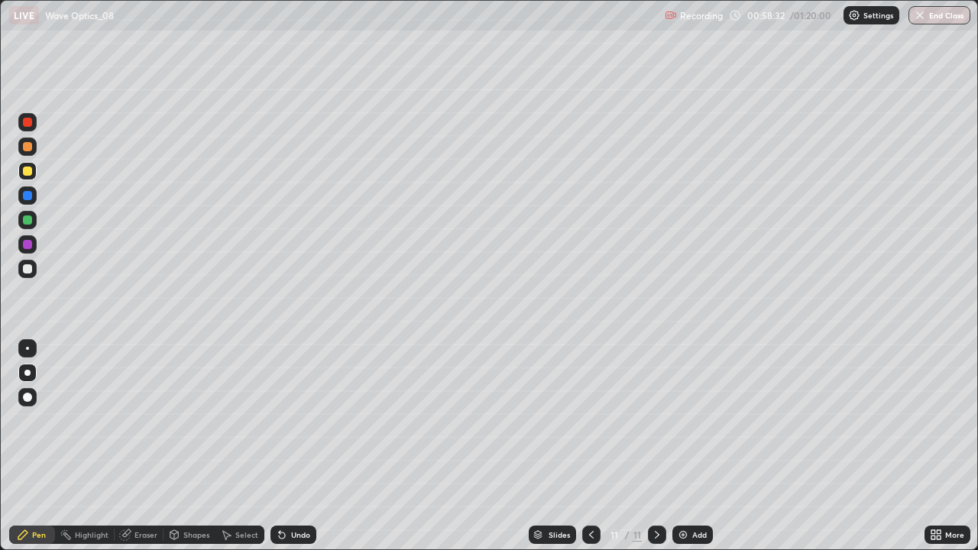
click at [654, 446] on icon at bounding box center [657, 535] width 12 height 12
click at [697, 446] on div "Add" at bounding box center [699, 535] width 15 height 8
click at [34, 271] on div at bounding box center [27, 269] width 18 height 18
click at [242, 446] on div "Select" at bounding box center [246, 535] width 23 height 8
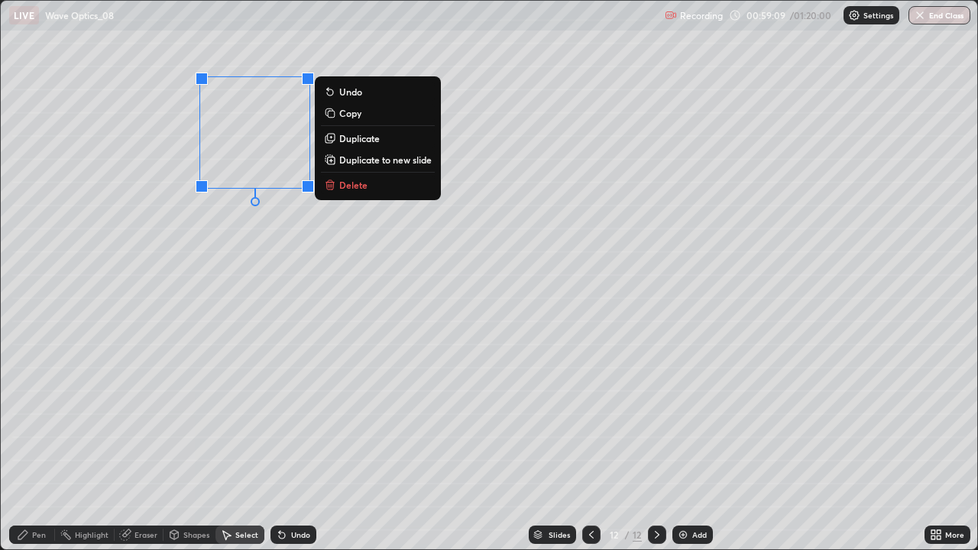
click at [353, 141] on p "Duplicate" at bounding box center [359, 138] width 40 height 12
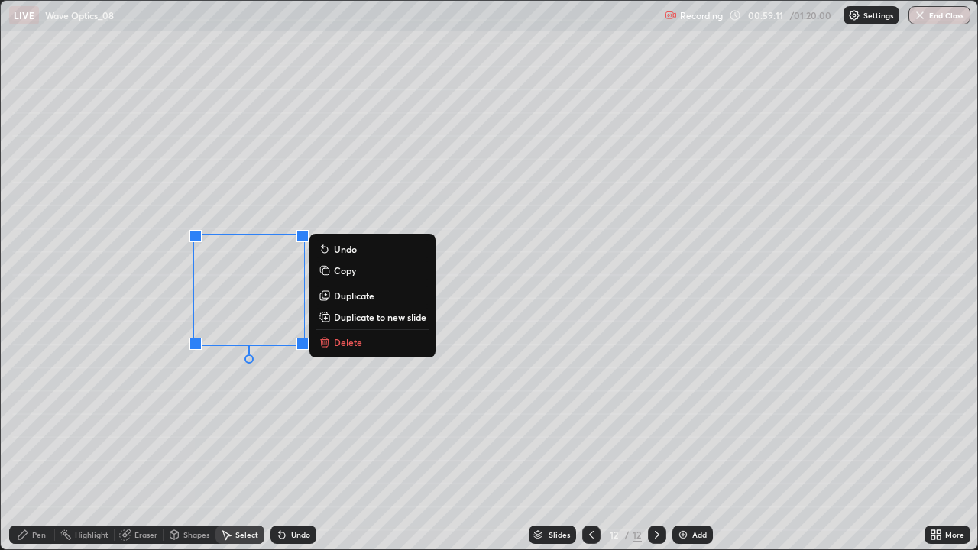
click at [40, 446] on div "Pen" at bounding box center [39, 535] width 14 height 8
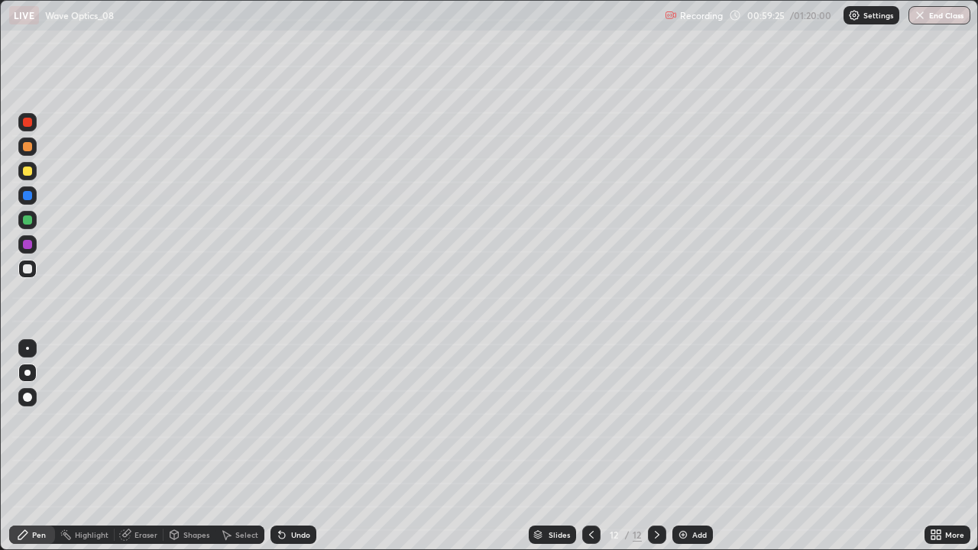
click at [298, 446] on div "Undo" at bounding box center [300, 535] width 19 height 8
click at [296, 446] on div "Undo" at bounding box center [300, 535] width 19 height 8
click at [144, 446] on div "Eraser" at bounding box center [145, 535] width 23 height 8
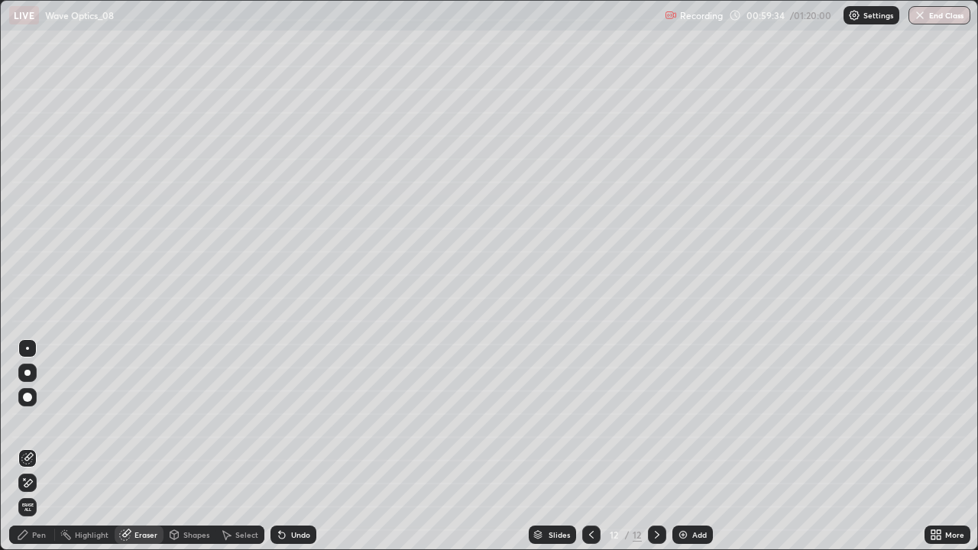
click at [30, 446] on icon at bounding box center [28, 483] width 8 height 8
click at [36, 446] on div "Pen" at bounding box center [39, 535] width 14 height 8
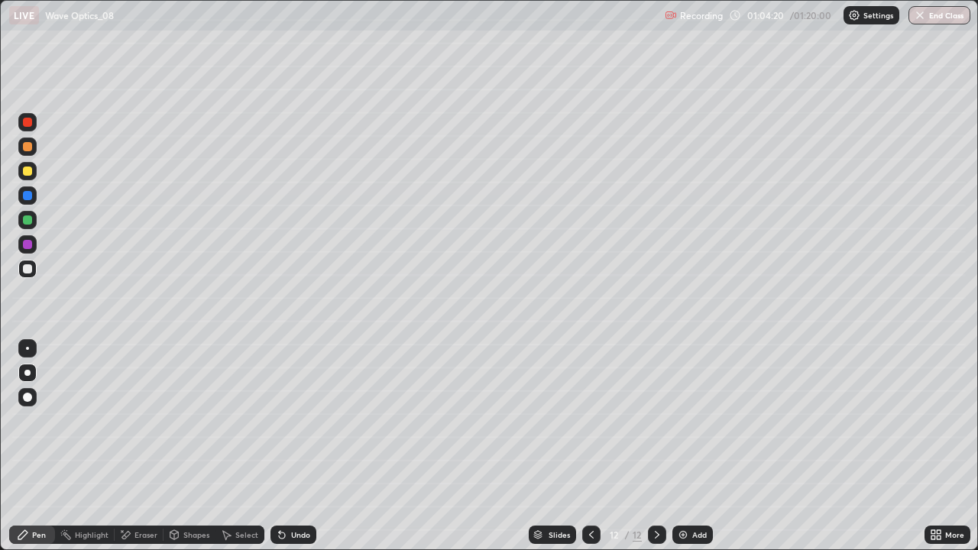
click at [28, 171] on div at bounding box center [27, 171] width 9 height 9
click at [950, 446] on div "More" at bounding box center [954, 535] width 19 height 8
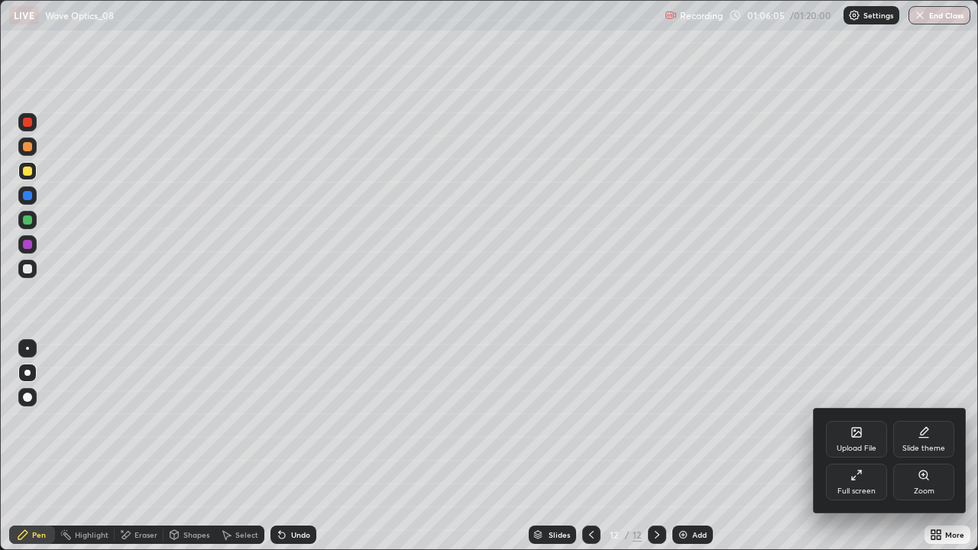
click at [870, 446] on div "Full screen" at bounding box center [857, 492] width 38 height 8
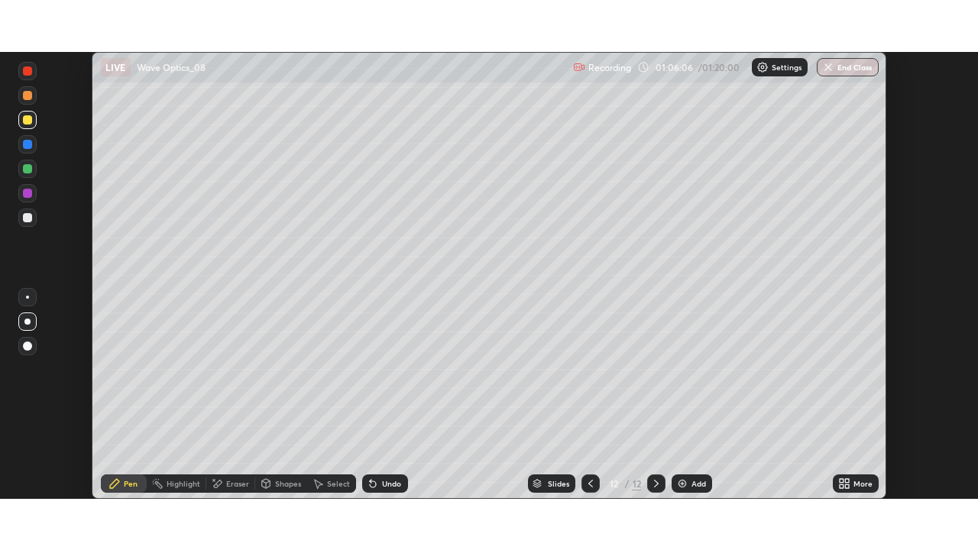
scroll to position [75967, 75437]
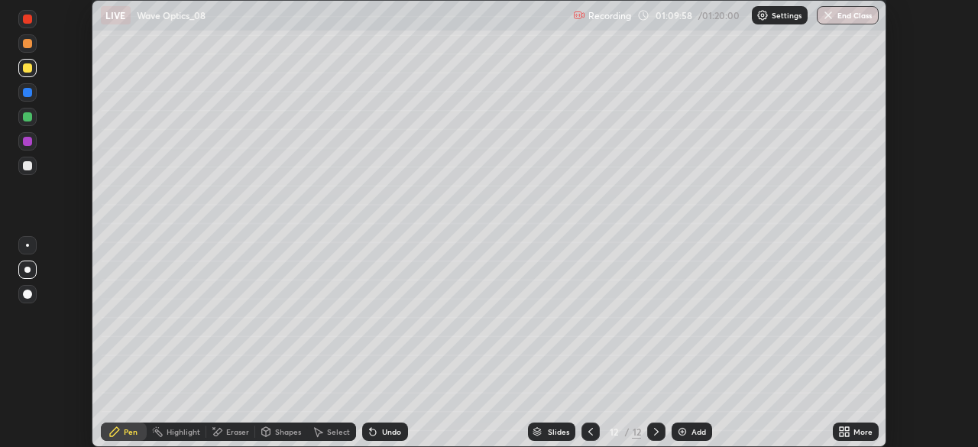
click at [856, 431] on div "More" at bounding box center [863, 432] width 19 height 8
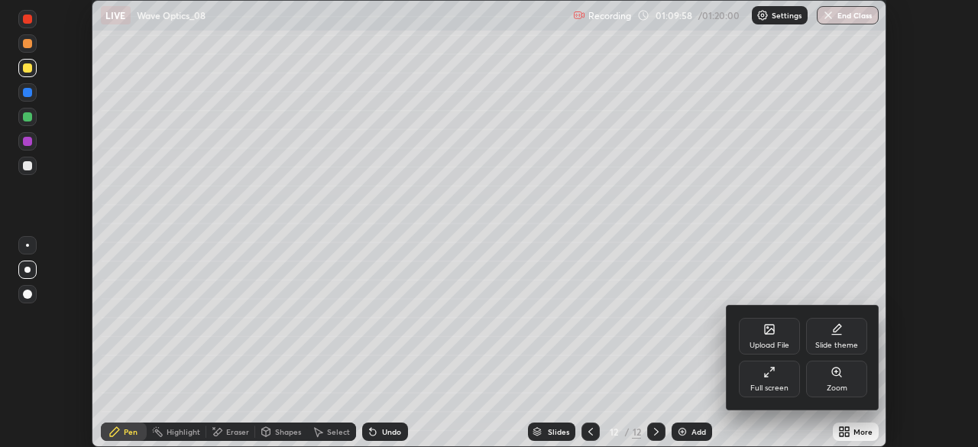
click at [778, 384] on div "Full screen" at bounding box center [769, 388] width 38 height 8
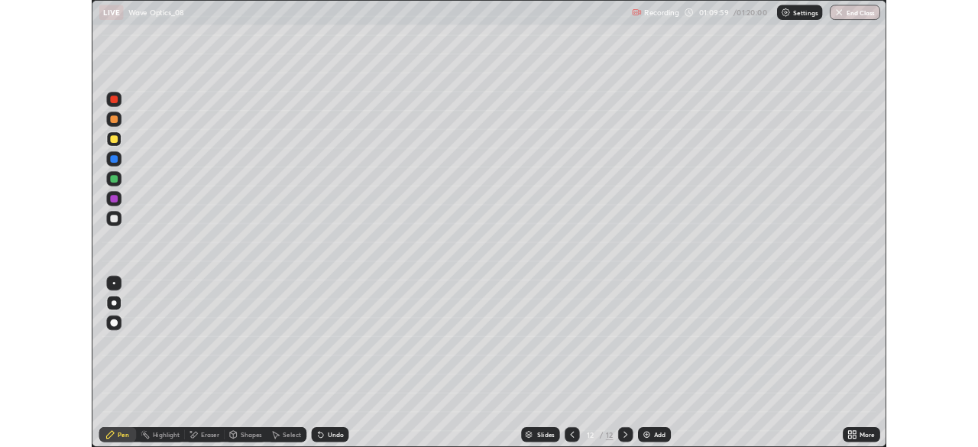
scroll to position [550, 978]
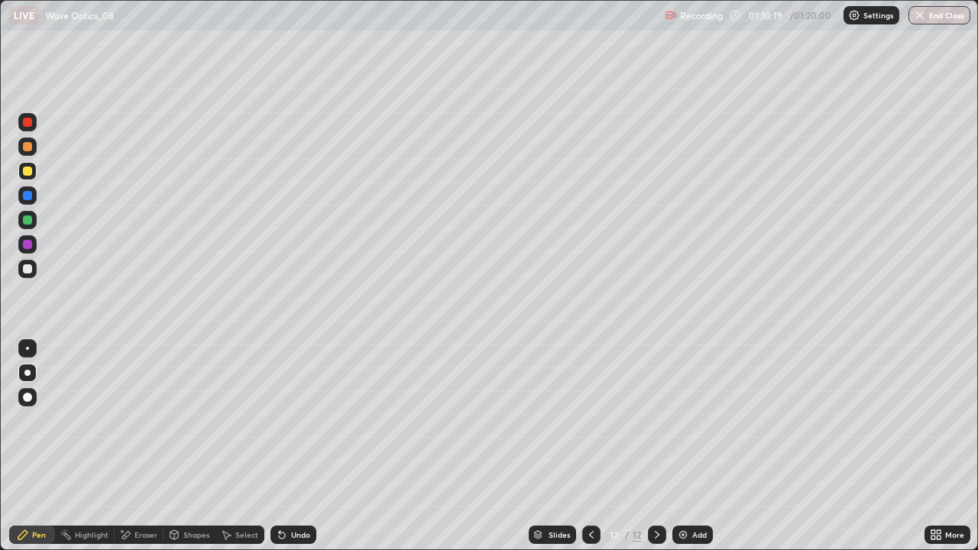
click at [656, 446] on icon at bounding box center [657, 535] width 12 height 12
click at [940, 446] on icon at bounding box center [939, 538] width 4 height 4
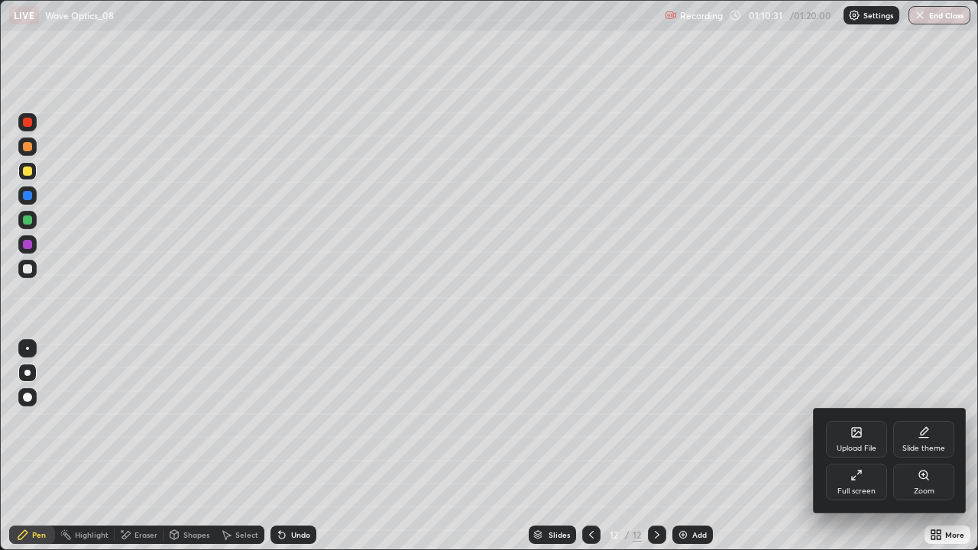
click at [873, 446] on div "Full screen" at bounding box center [857, 492] width 38 height 8
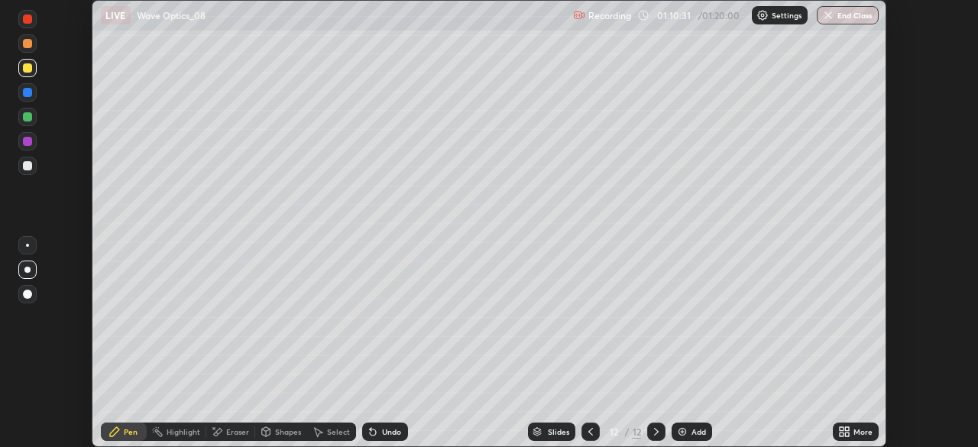
scroll to position [75967, 75437]
click at [847, 9] on button "End Class" at bounding box center [848, 15] width 60 height 18
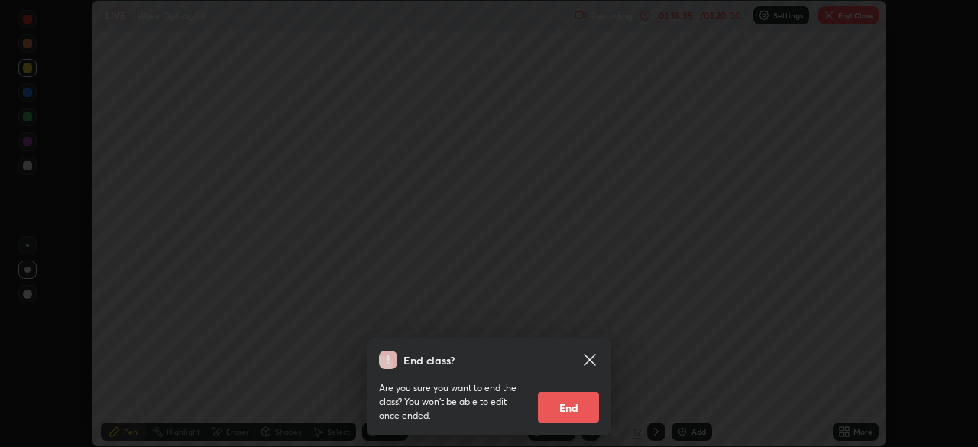
click at [582, 400] on button "End" at bounding box center [568, 407] width 61 height 31
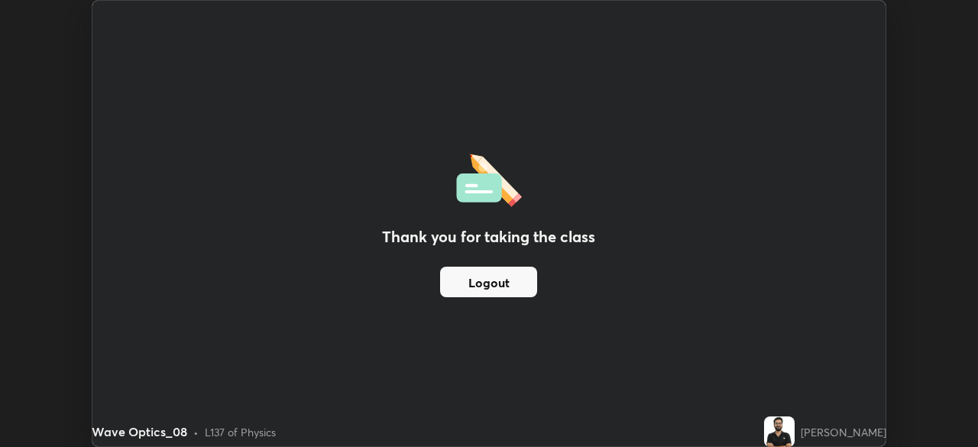
click at [831, 352] on div "Thank you for taking the class Logout" at bounding box center [489, 223] width 794 height 445
